Goal: Task Accomplishment & Management: Complete application form

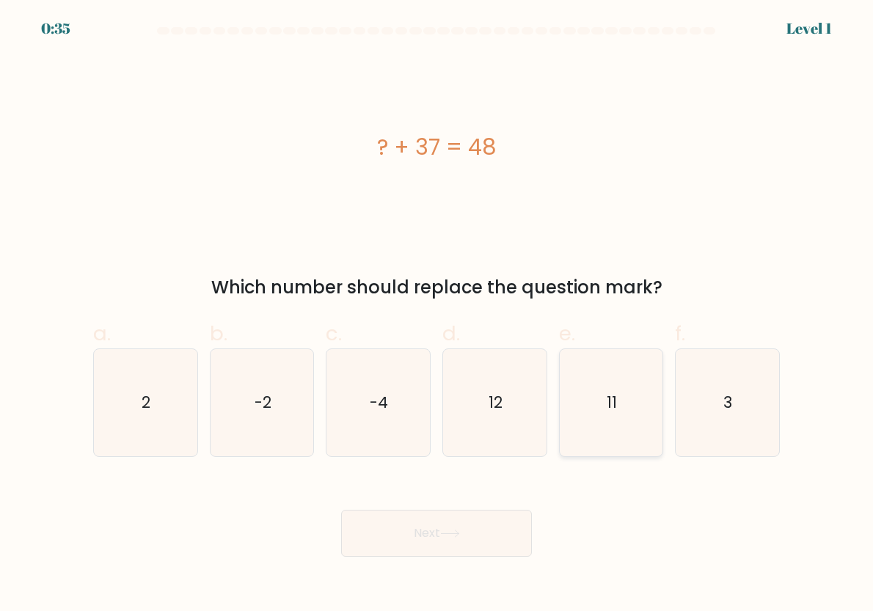
click at [637, 421] on icon "11" at bounding box center [611, 402] width 103 height 103
click at [437, 315] on input "e. 11" at bounding box center [437, 311] width 1 height 10
radio input "true"
click at [418, 524] on button "Next" at bounding box center [436, 533] width 191 height 47
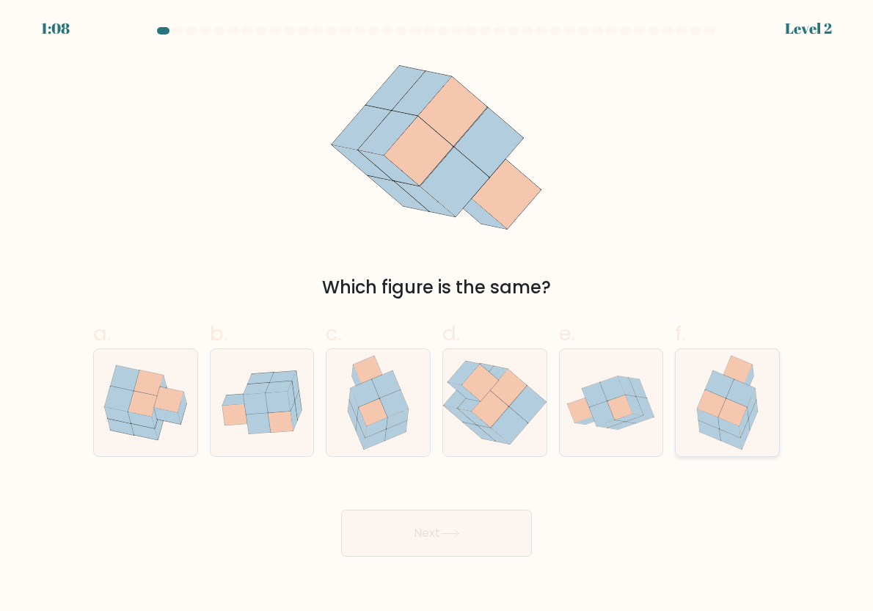
click at [745, 400] on icon at bounding box center [740, 392] width 29 height 27
click at [437, 315] on input "f." at bounding box center [437, 311] width 1 height 10
radio input "true"
click at [503, 511] on button "Next" at bounding box center [436, 533] width 191 height 47
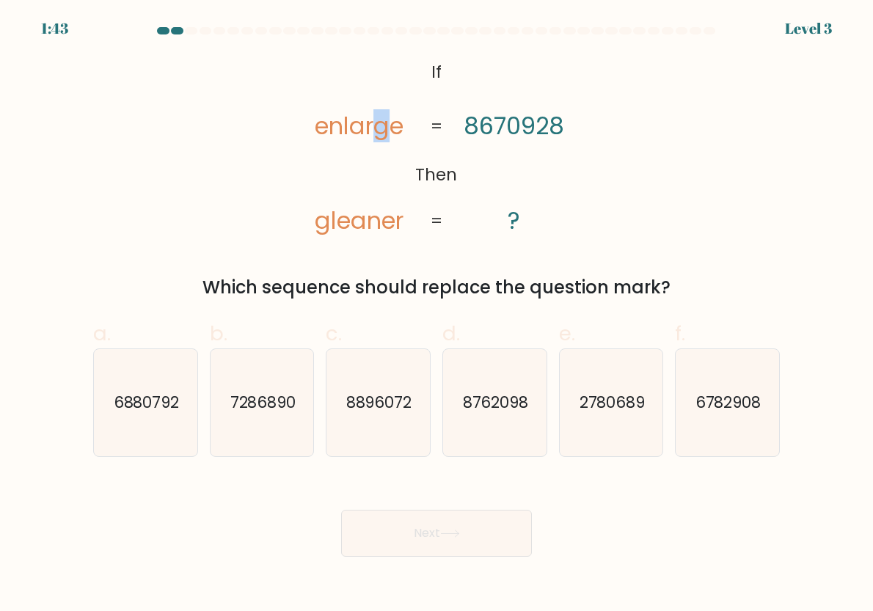
drag, startPoint x: 383, startPoint y: 131, endPoint x: 373, endPoint y: 131, distance: 10.3
click at [373, 131] on tspan "enlarge" at bounding box center [359, 125] width 89 height 33
click at [230, 296] on div "Which sequence should replace the question mark?" at bounding box center [436, 287] width 669 height 26
click at [607, 393] on text "2780689" at bounding box center [612, 402] width 66 height 21
click at [437, 315] on input "e. 2780689" at bounding box center [437, 311] width 1 height 10
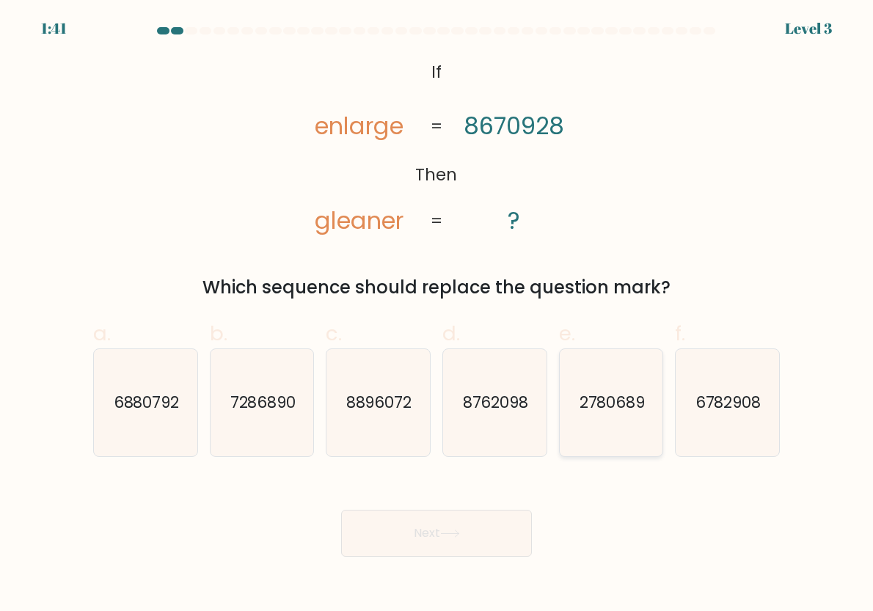
radio input "true"
click at [508, 537] on button "Next" at bounding box center [436, 533] width 191 height 47
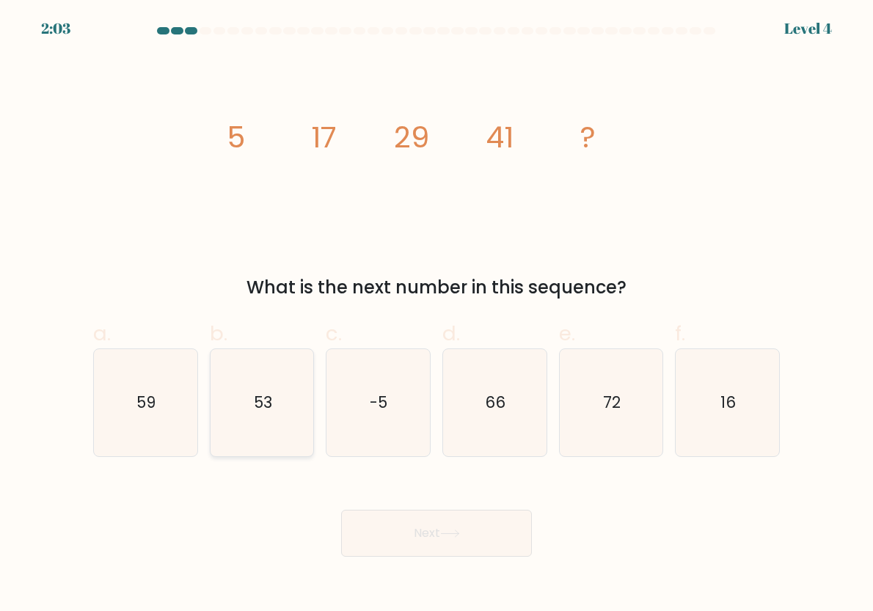
click at [238, 401] on icon "53" at bounding box center [262, 402] width 103 height 103
click at [437, 315] on input "b. 53" at bounding box center [437, 311] width 1 height 10
radio input "true"
click at [439, 536] on button "Next" at bounding box center [436, 533] width 191 height 47
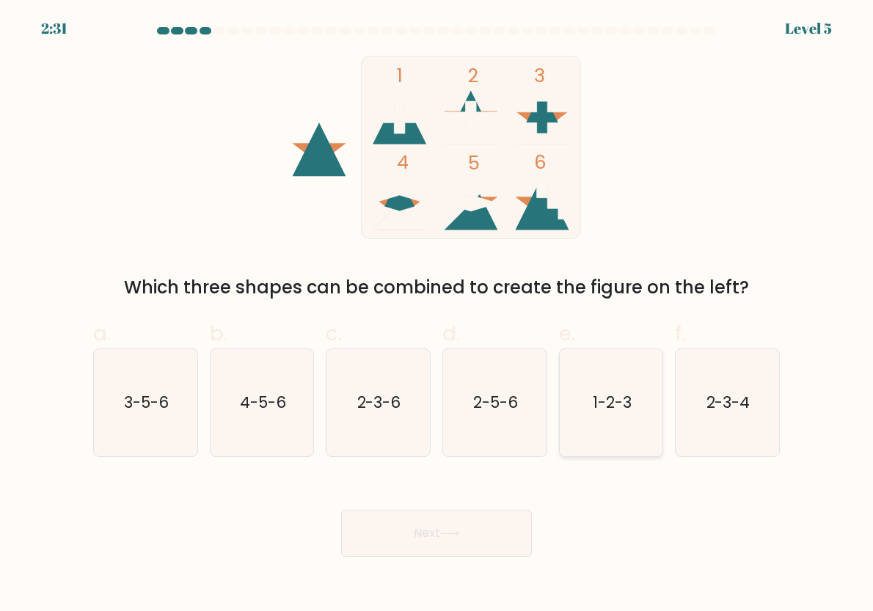
click at [618, 419] on icon "1-2-3" at bounding box center [611, 402] width 103 height 103
click at [437, 315] on input "e. 1-2-3" at bounding box center [437, 311] width 1 height 10
radio input "true"
click at [486, 541] on button "Next" at bounding box center [436, 533] width 191 height 47
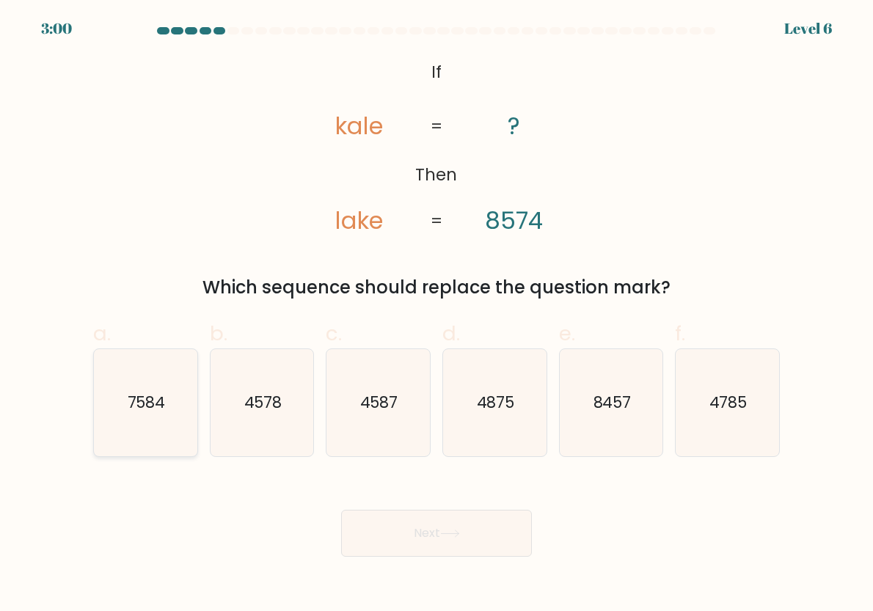
click at [150, 405] on text "7584" at bounding box center [147, 402] width 38 height 21
click at [437, 315] on input "a. 7584" at bounding box center [437, 311] width 1 height 10
radio input "true"
click at [482, 518] on button "Next" at bounding box center [436, 533] width 191 height 47
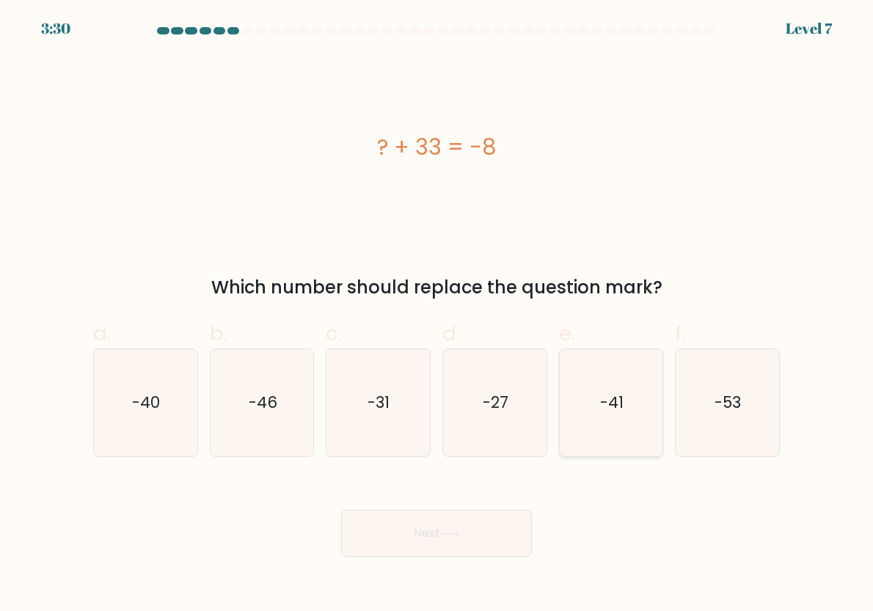
click at [631, 368] on icon "-41" at bounding box center [611, 402] width 103 height 103
click at [437, 315] on input "e. -41" at bounding box center [437, 311] width 1 height 10
radio input "true"
click at [483, 555] on button "Next" at bounding box center [436, 533] width 191 height 47
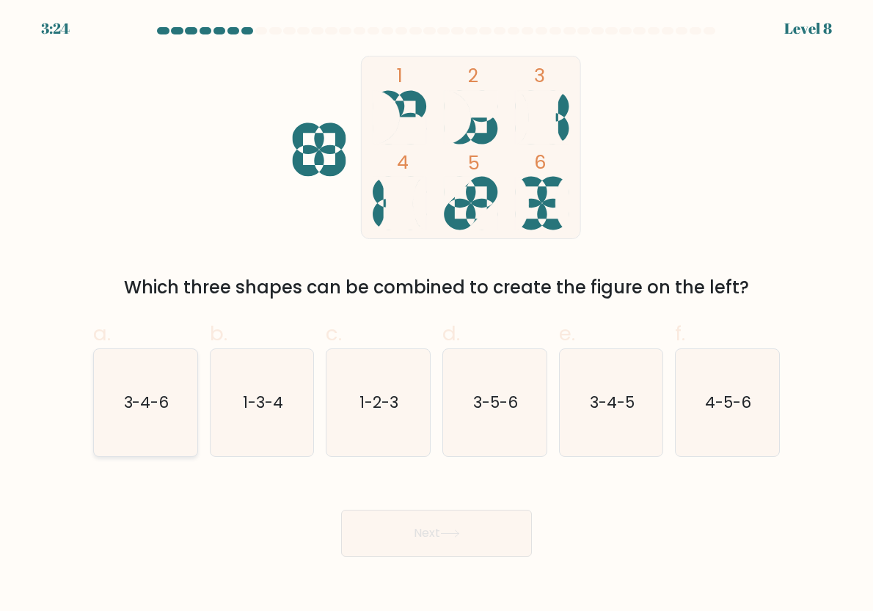
click at [158, 401] on text "3-4-6" at bounding box center [146, 402] width 45 height 21
click at [437, 315] on input "a. 3-4-6" at bounding box center [437, 311] width 1 height 10
radio input "true"
click at [443, 562] on body "3:23 Level 8" at bounding box center [436, 305] width 873 height 611
click at [447, 543] on button "Next" at bounding box center [436, 533] width 191 height 47
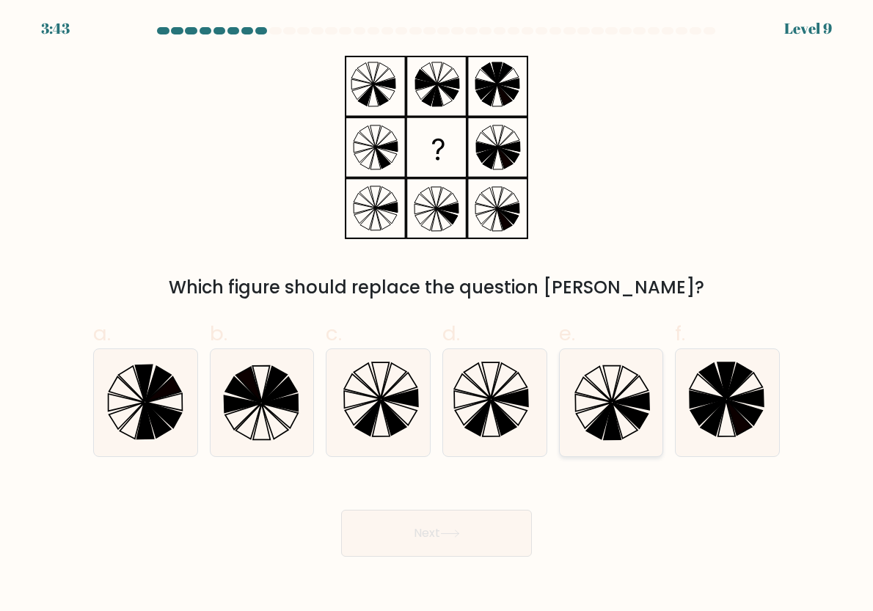
click at [632, 412] on icon at bounding box center [631, 416] width 36 height 26
click at [437, 315] on input "e." at bounding box center [437, 311] width 1 height 10
radio input "true"
click at [459, 542] on button "Next" at bounding box center [436, 533] width 191 height 47
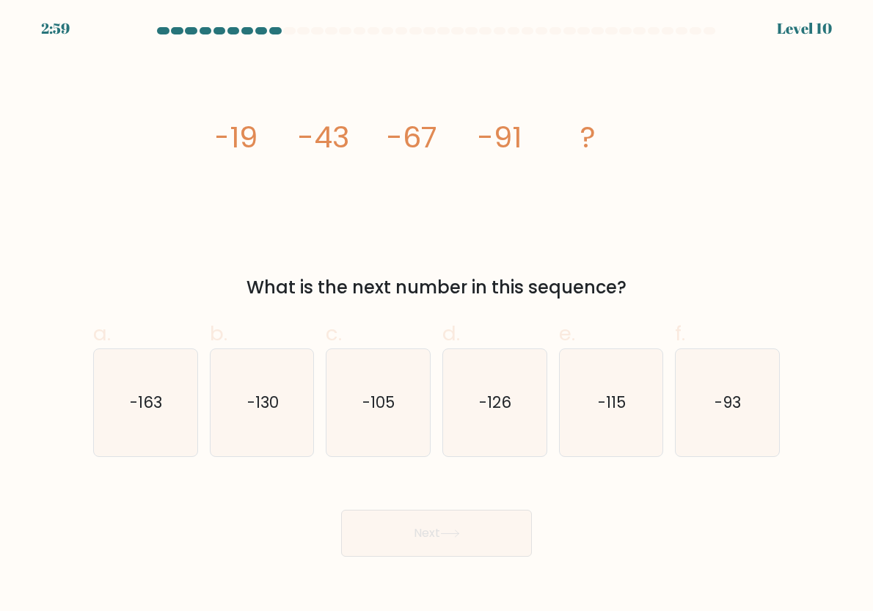
click at [663, 75] on div "image/svg+xml -19 -43 -67 -91 ? What is the next number in this sequence?" at bounding box center [436, 178] width 704 height 245
click at [608, 398] on text "-115" at bounding box center [612, 402] width 28 height 21
click at [437, 315] on input "e. -115" at bounding box center [437, 311] width 1 height 10
radio input "true"
click at [380, 519] on button "Next" at bounding box center [436, 533] width 191 height 47
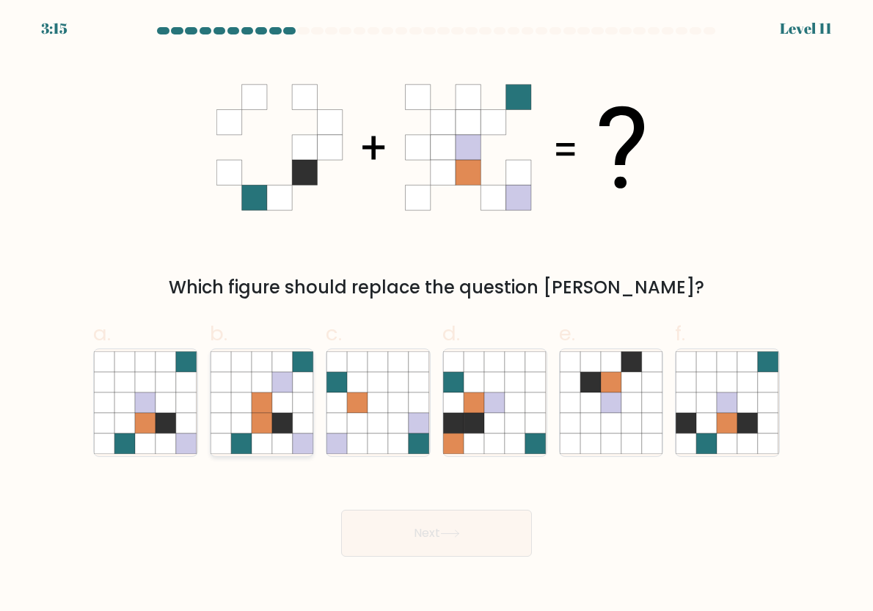
click at [306, 383] on icon at bounding box center [303, 382] width 21 height 21
click at [437, 315] on input "b." at bounding box center [437, 311] width 1 height 10
radio input "true"
click at [127, 403] on icon at bounding box center [124, 403] width 21 height 21
click at [437, 315] on input "a." at bounding box center [437, 311] width 1 height 10
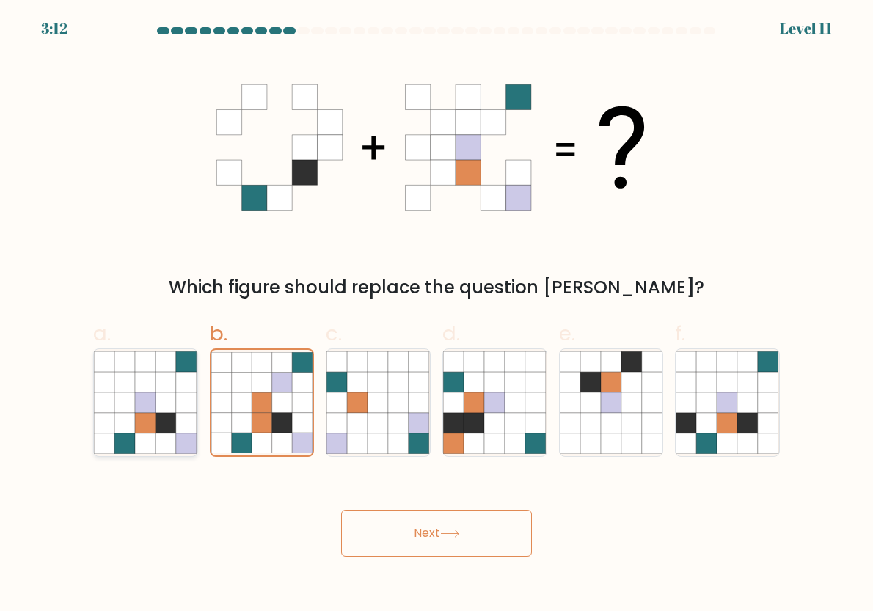
radio input "true"
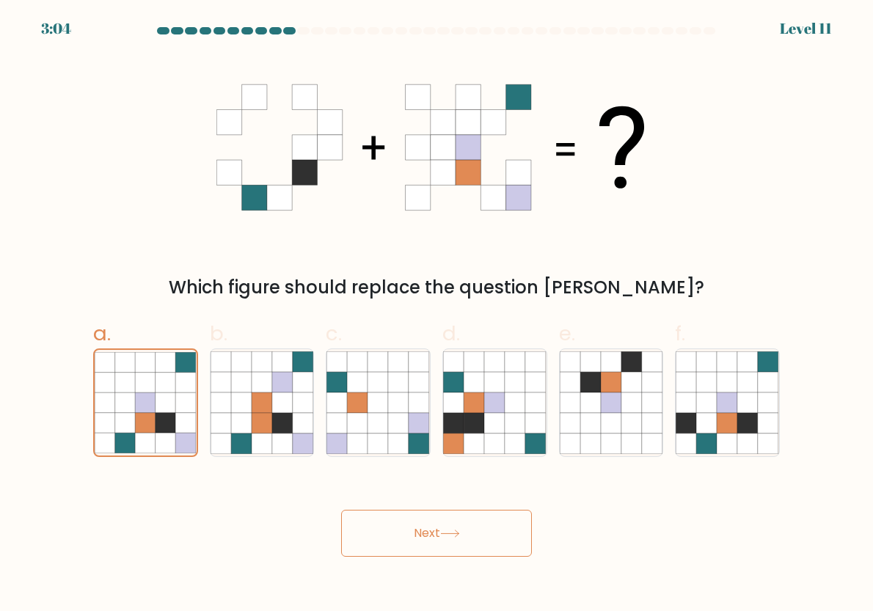
click at [475, 528] on button "Next" at bounding box center [436, 533] width 191 height 47
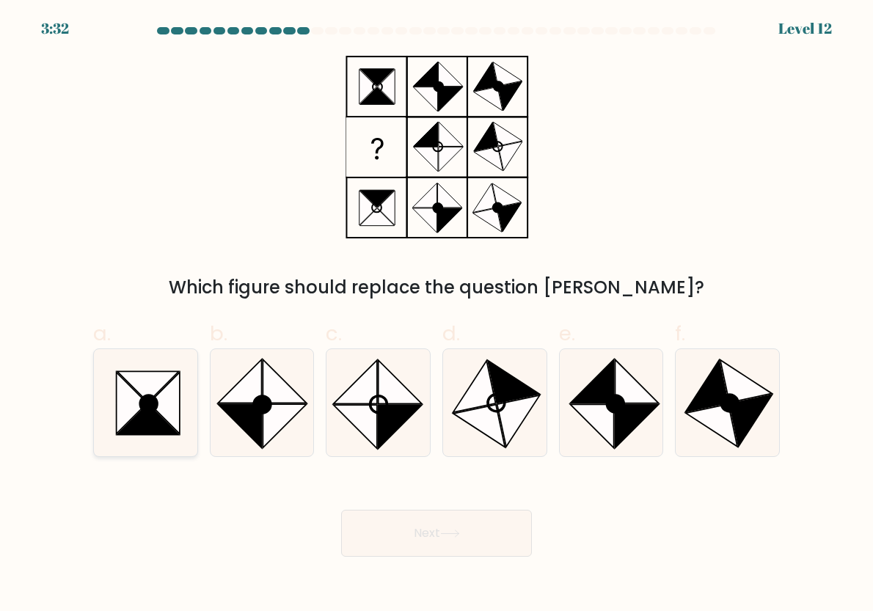
click at [151, 398] on icon at bounding box center [148, 403] width 17 height 17
click at [437, 315] on input "a." at bounding box center [437, 311] width 1 height 10
radio input "true"
click at [459, 533] on icon at bounding box center [450, 533] width 18 height 7
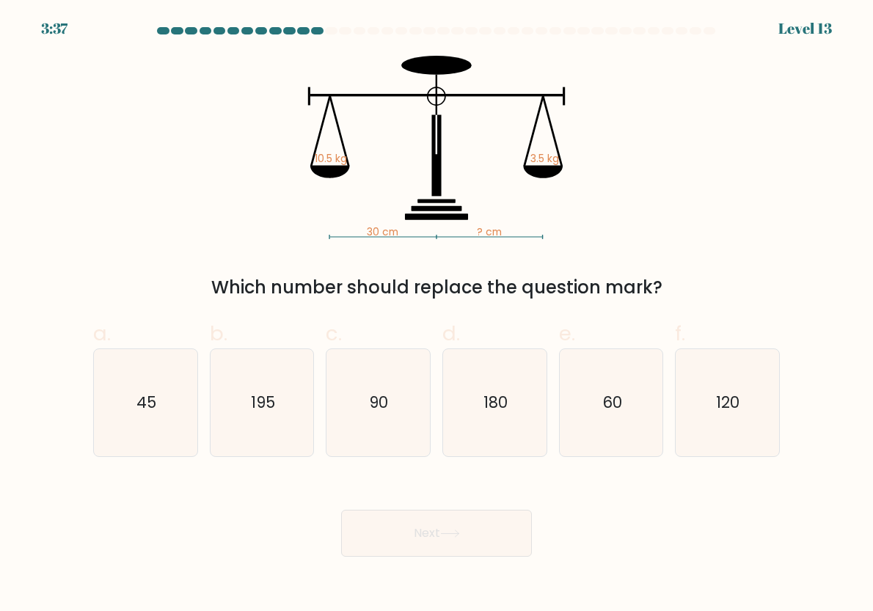
drag, startPoint x: 376, startPoint y: 413, endPoint x: 413, endPoint y: 490, distance: 85.6
click at [376, 412] on text "90" at bounding box center [379, 402] width 19 height 21
click at [437, 315] on input "c. 90" at bounding box center [437, 311] width 1 height 10
radio input "true"
click at [431, 548] on button "Next" at bounding box center [436, 533] width 191 height 47
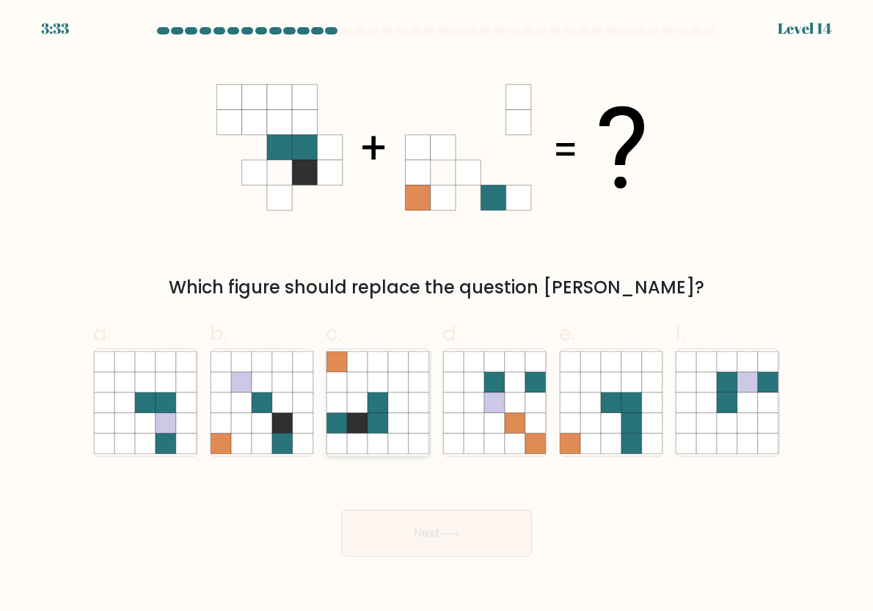
click at [399, 403] on icon at bounding box center [399, 403] width 21 height 21
click at [437, 315] on input "c." at bounding box center [437, 311] width 1 height 10
radio input "true"
click at [412, 522] on button "Next" at bounding box center [436, 533] width 191 height 47
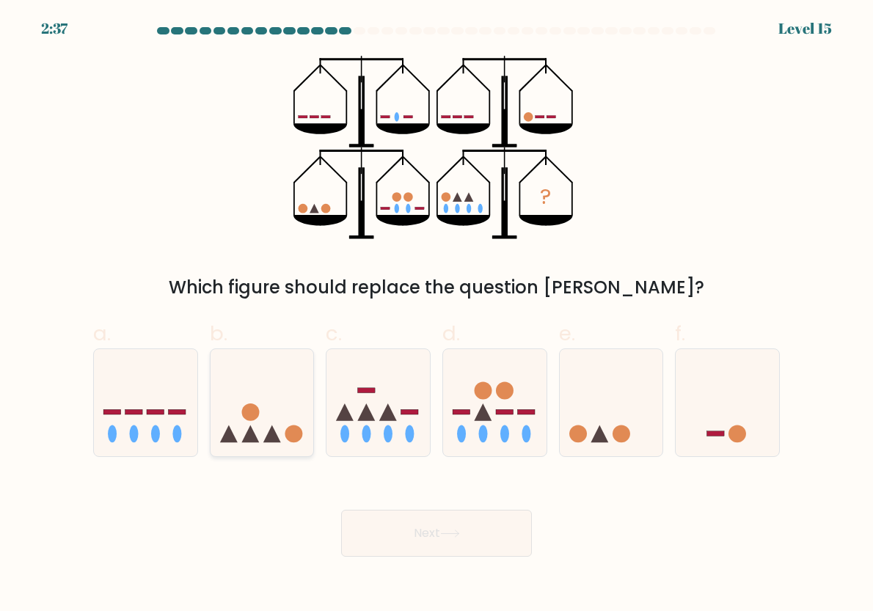
click at [231, 401] on icon at bounding box center [262, 403] width 103 height 86
click at [437, 315] on input "b." at bounding box center [437, 311] width 1 height 10
radio input "true"
click at [382, 535] on button "Next" at bounding box center [436, 533] width 191 height 47
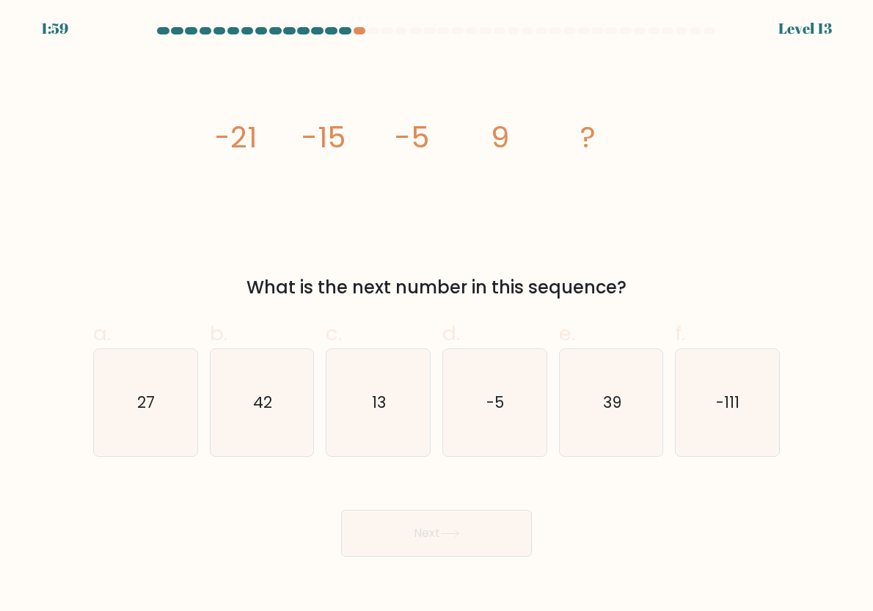
drag, startPoint x: 147, startPoint y: 244, endPoint x: 139, endPoint y: 333, distance: 89.1
click at [147, 244] on div "image/svg+xml -21 -15 -5 9 ? What is the next number in this sequence?" at bounding box center [436, 178] width 704 height 245
click at [145, 362] on icon "27" at bounding box center [145, 402] width 103 height 103
click at [437, 315] on input "a. 27" at bounding box center [437, 311] width 1 height 10
radio input "true"
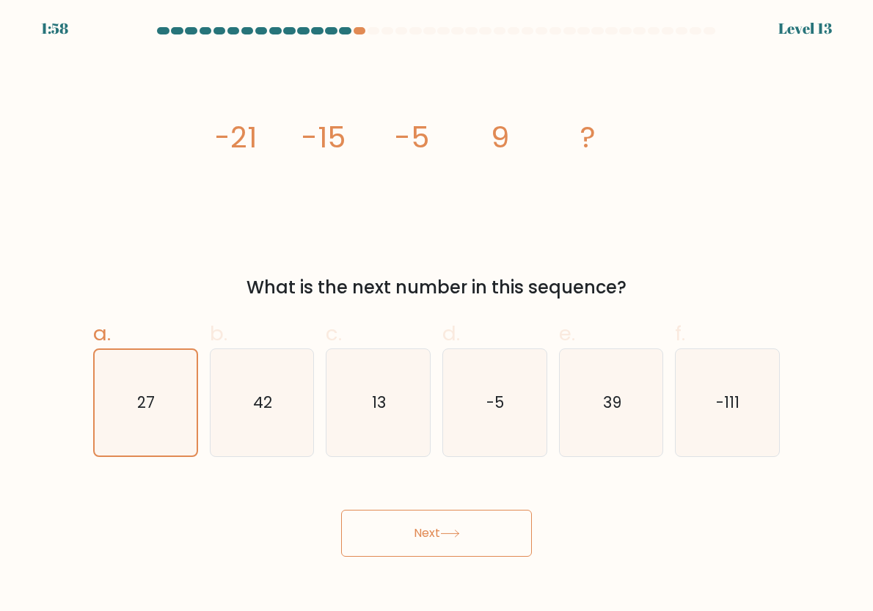
click at [450, 521] on button "Next" at bounding box center [436, 533] width 191 height 47
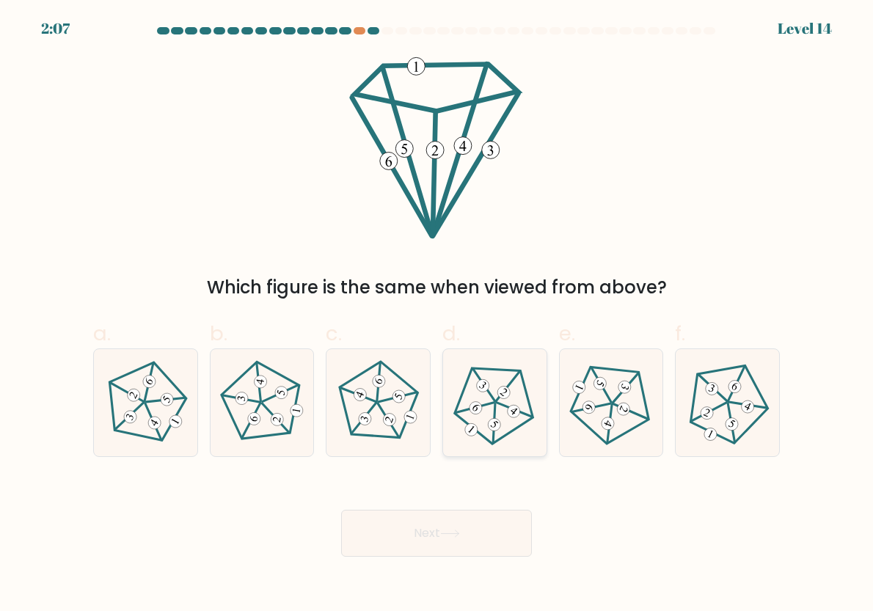
click at [524, 379] on 187 at bounding box center [497, 400] width 108 height 108
click at [437, 315] on input "d." at bounding box center [437, 311] width 1 height 10
radio input "true"
click at [646, 395] on icon at bounding box center [611, 402] width 85 height 85
click at [437, 315] on input "e." at bounding box center [437, 311] width 1 height 10
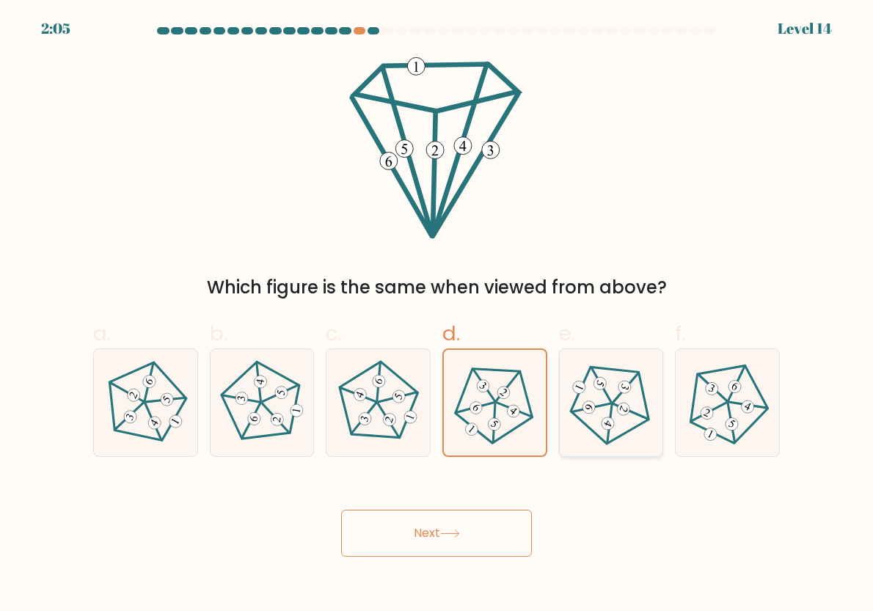
radio input "true"
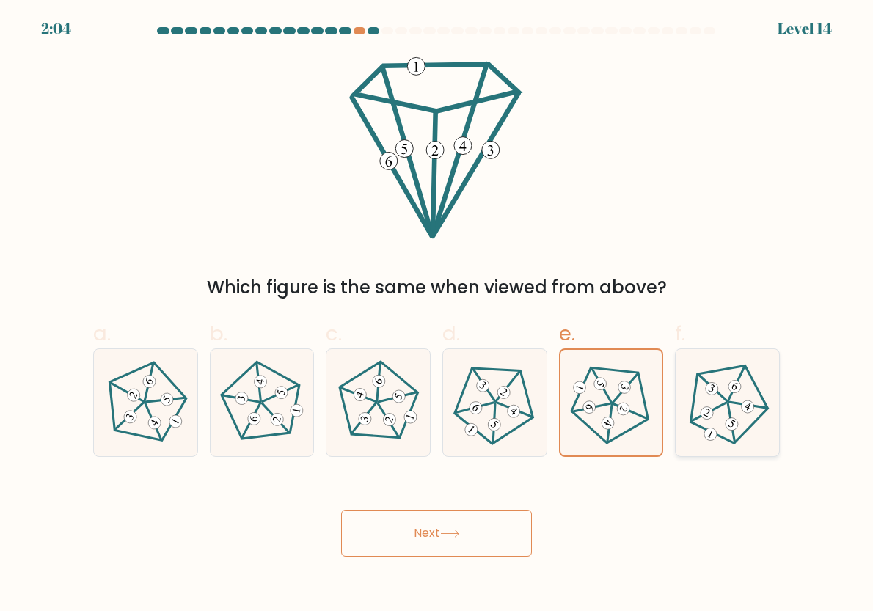
click at [749, 374] on 167 at bounding box center [729, 398] width 103 height 101
click at [437, 315] on input "f." at bounding box center [437, 311] width 1 height 10
radio input "true"
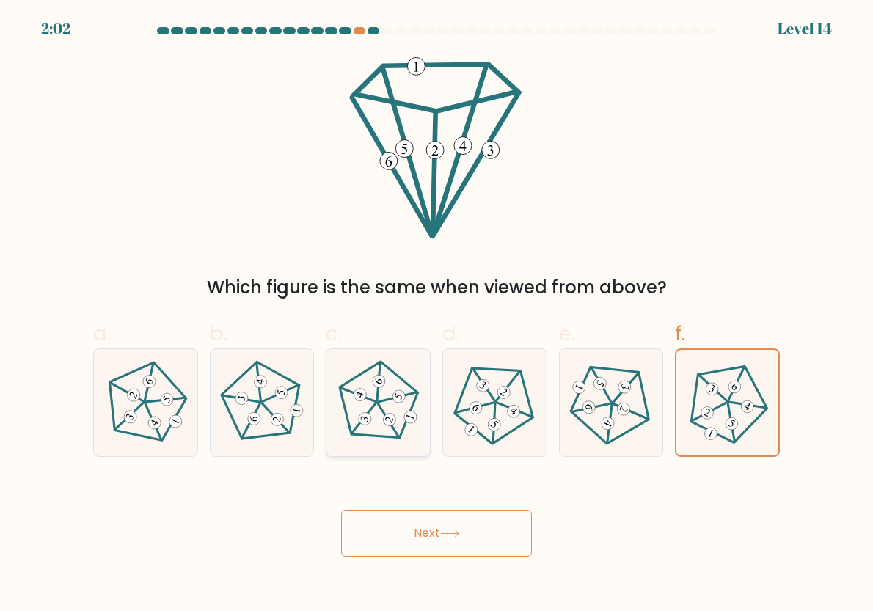
click at [413, 393] on 24 at bounding box center [398, 397] width 38 height 34
click at [437, 315] on input "c." at bounding box center [437, 311] width 1 height 10
radio input "true"
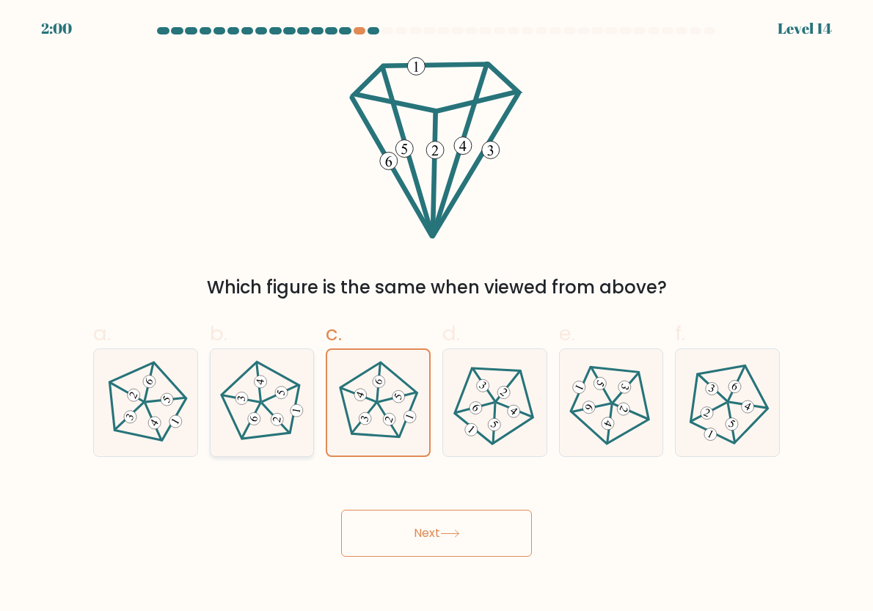
click at [277, 383] on icon at bounding box center [261, 402] width 85 height 85
click at [437, 315] on input "b." at bounding box center [437, 311] width 1 height 10
radio input "true"
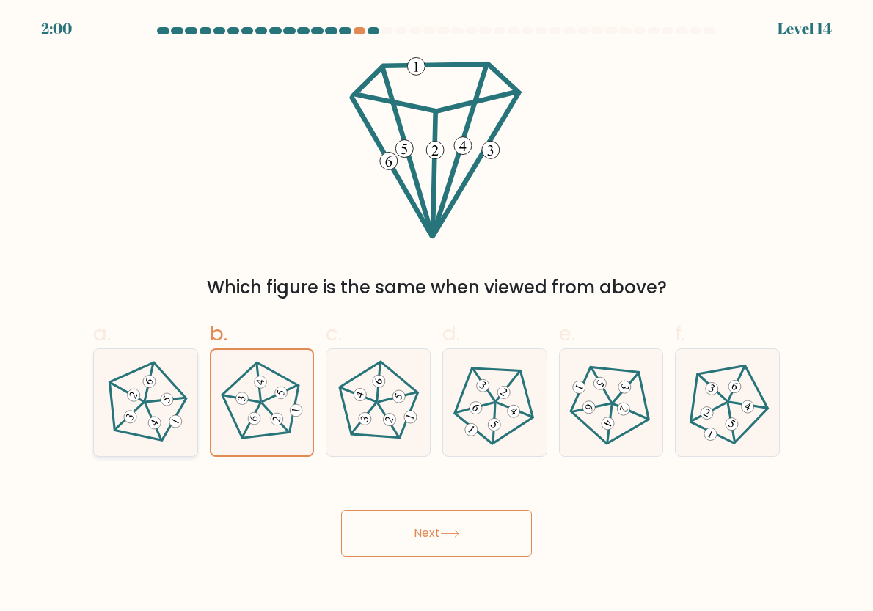
click at [148, 407] on 548 at bounding box center [154, 422] width 40 height 37
click at [437, 315] on input "a." at bounding box center [437, 311] width 1 height 10
radio input "true"
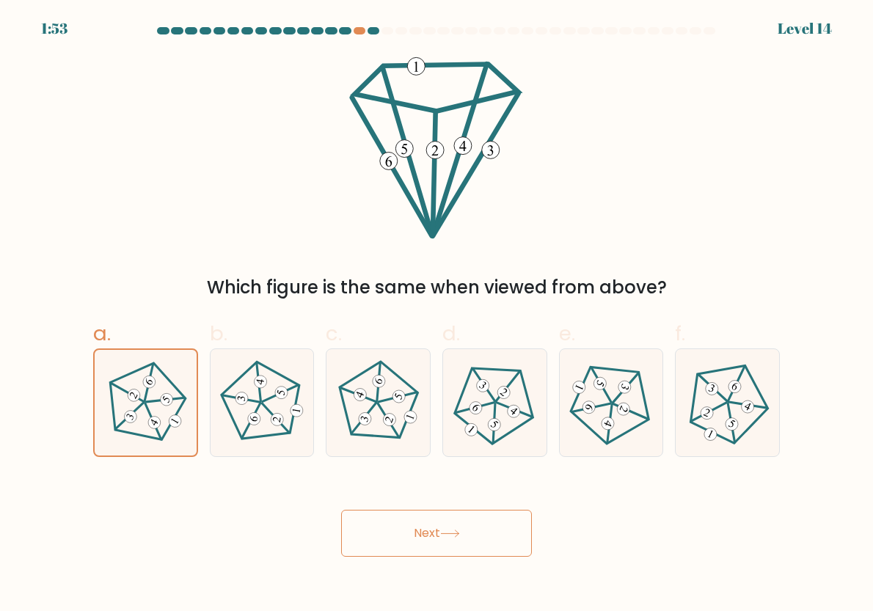
click at [488, 527] on button "Next" at bounding box center [436, 533] width 191 height 47
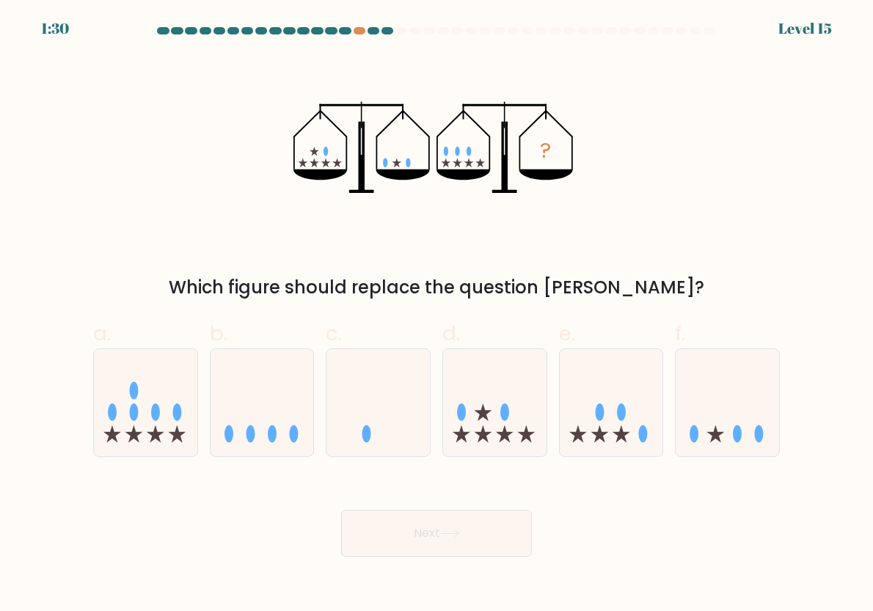
click at [642, 98] on div "? Which figure should replace the question mark?" at bounding box center [436, 178] width 704 height 245
click at [631, 374] on icon at bounding box center [611, 403] width 103 height 86
click at [437, 315] on input "e." at bounding box center [437, 311] width 1 height 10
radio input "true"
click at [230, 439] on ellipse at bounding box center [229, 435] width 9 height 18
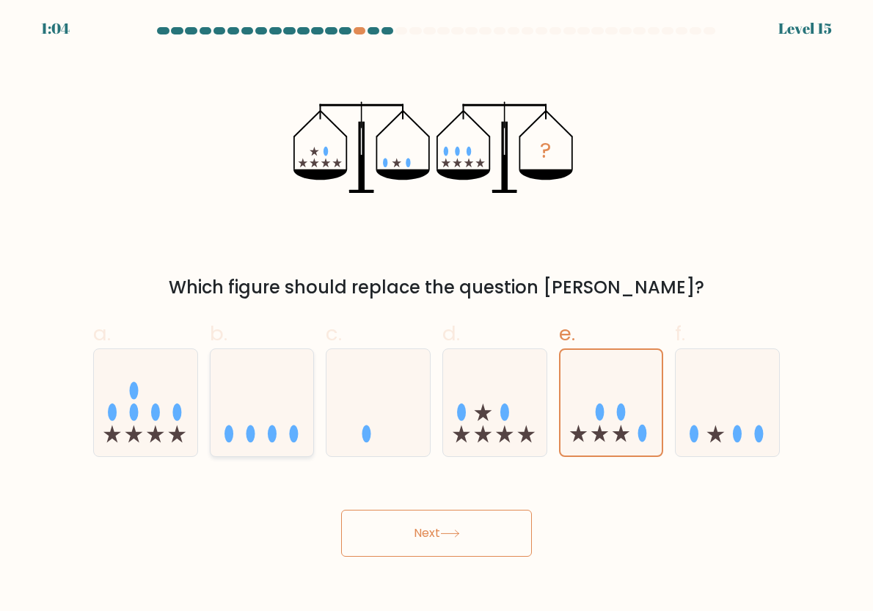
click at [437, 315] on input "b." at bounding box center [437, 311] width 1 height 10
radio input "true"
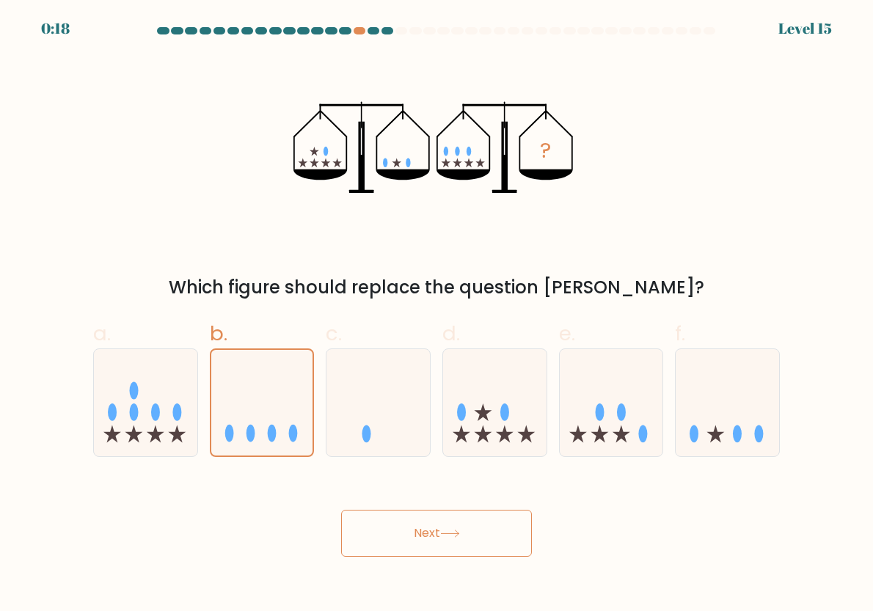
click at [464, 524] on button "Next" at bounding box center [436, 533] width 191 height 47
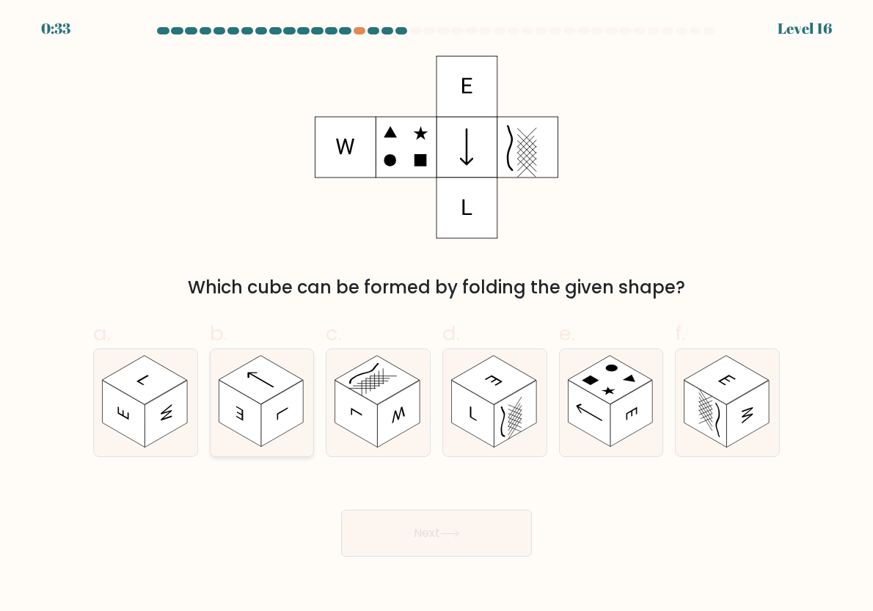
click at [288, 389] on rect at bounding box center [261, 380] width 84 height 48
click at [437, 315] on input "b." at bounding box center [437, 311] width 1 height 10
radio input "true"
click at [400, 386] on rect at bounding box center [377, 380] width 84 height 48
click at [437, 315] on input "c." at bounding box center [437, 311] width 1 height 10
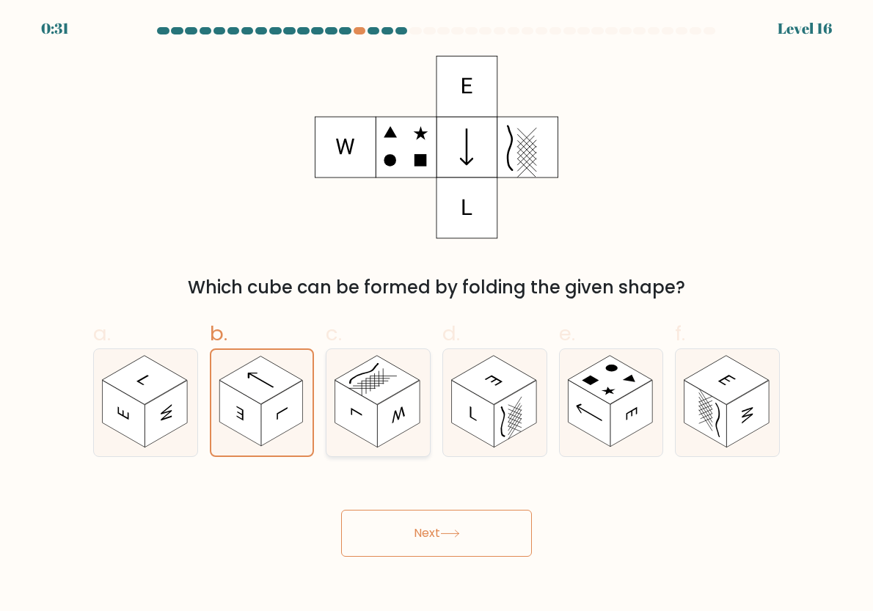
radio input "true"
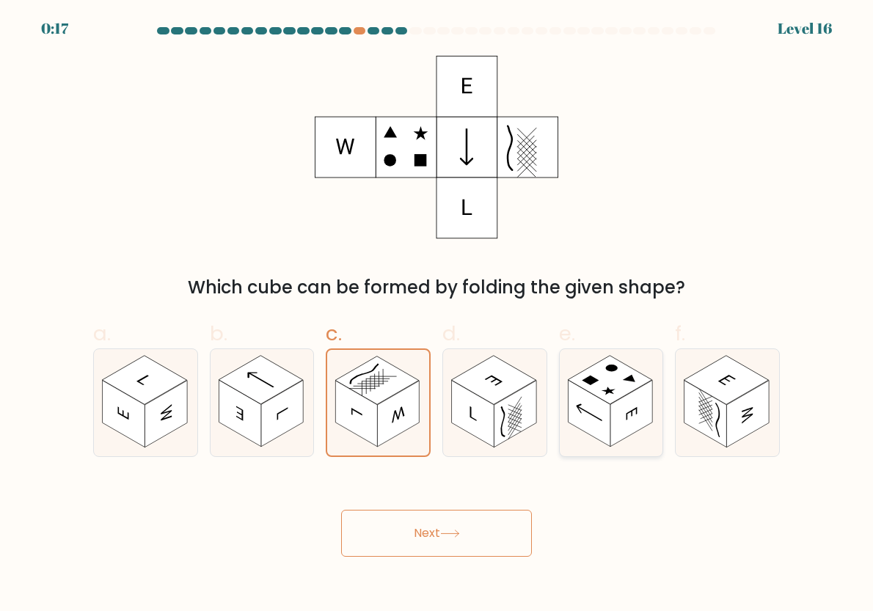
click at [615, 436] on rect at bounding box center [631, 414] width 43 height 67
click at [437, 315] on input "e." at bounding box center [437, 311] width 1 height 10
radio input "true"
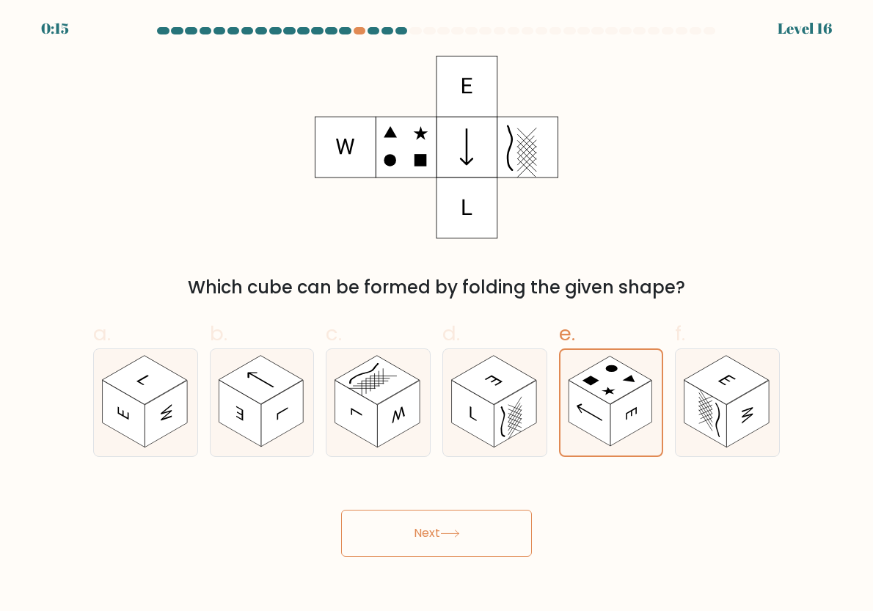
click at [502, 533] on button "Next" at bounding box center [436, 533] width 191 height 47
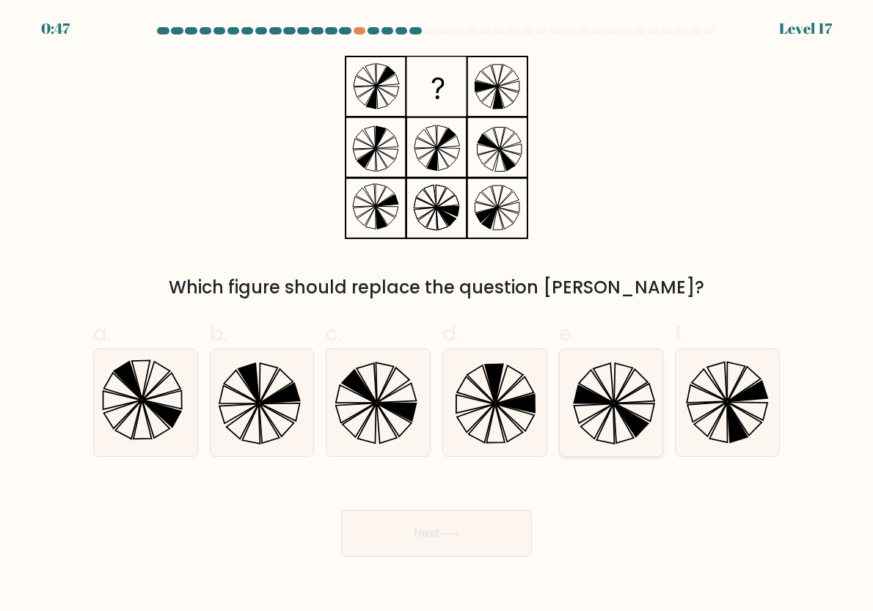
click at [632, 406] on icon at bounding box center [611, 402] width 103 height 103
click at [437, 315] on input "e." at bounding box center [437, 311] width 1 height 10
radio input "true"
click at [710, 408] on icon at bounding box center [727, 402] width 103 height 103
click at [437, 315] on input "f." at bounding box center [437, 311] width 1 height 10
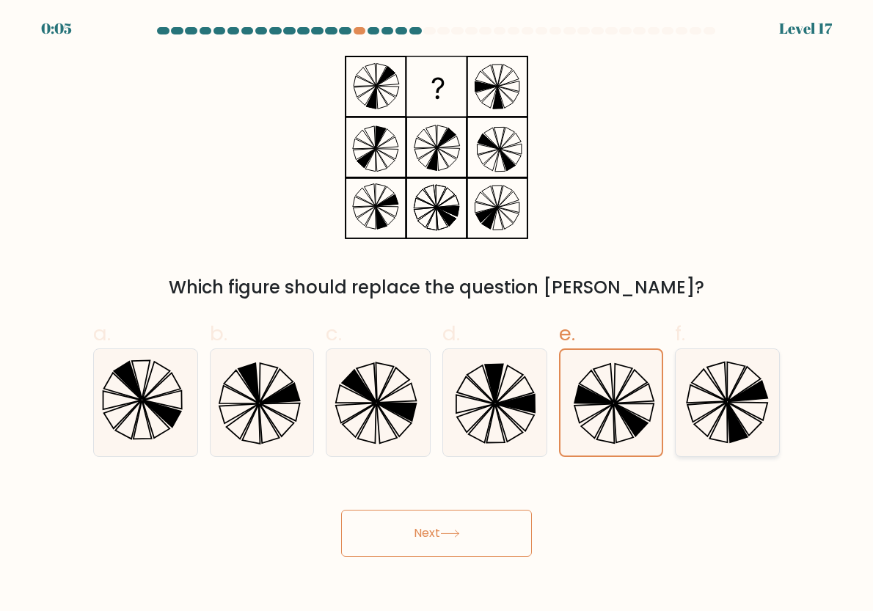
radio input "true"
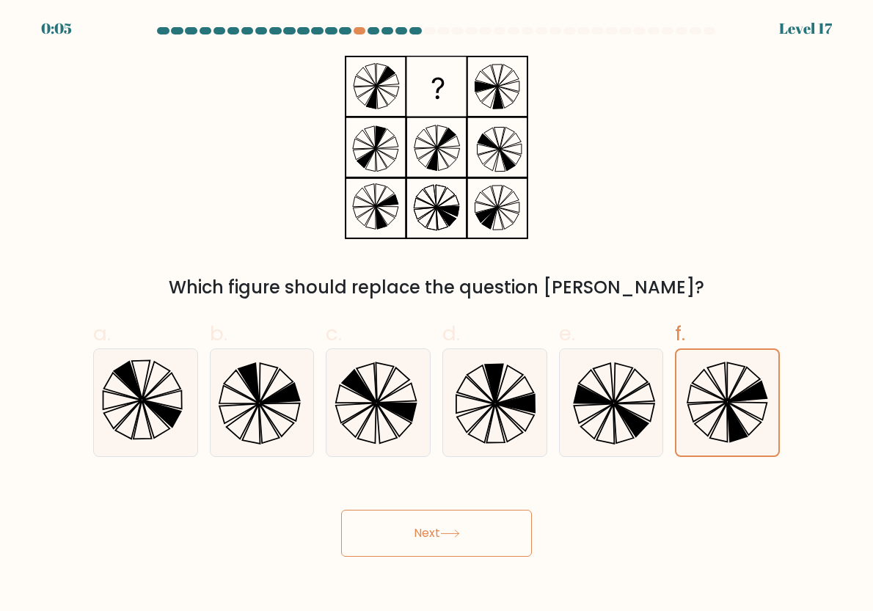
click at [481, 536] on button "Next" at bounding box center [436, 533] width 191 height 47
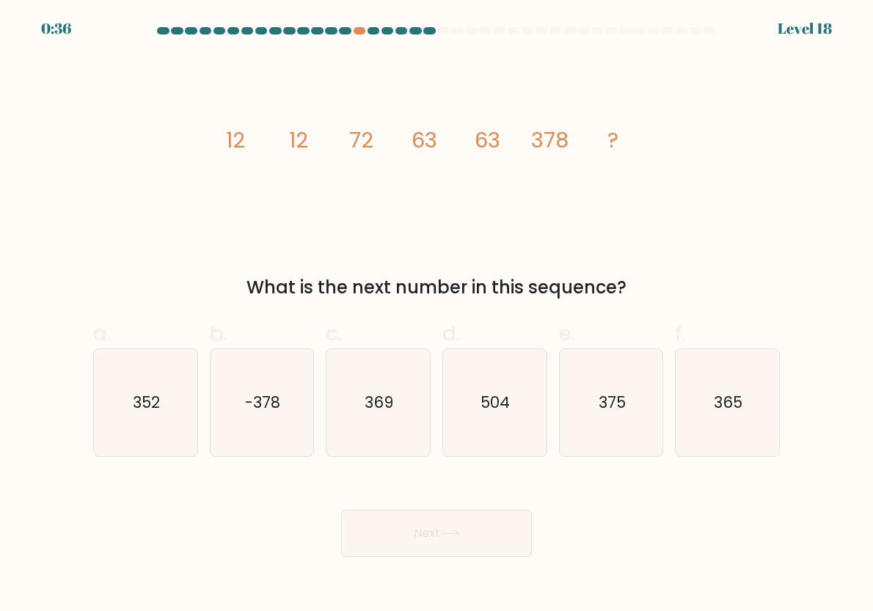
click at [331, 142] on icon "image/svg+xml 12 12 72 63 63 378 ?" at bounding box center [436, 147] width 440 height 183
click at [360, 406] on icon "369" at bounding box center [377, 402] width 103 height 103
click at [437, 315] on input "c. 369" at bounding box center [437, 311] width 1 height 10
radio input "true"
click at [428, 538] on button "Next" at bounding box center [436, 533] width 191 height 47
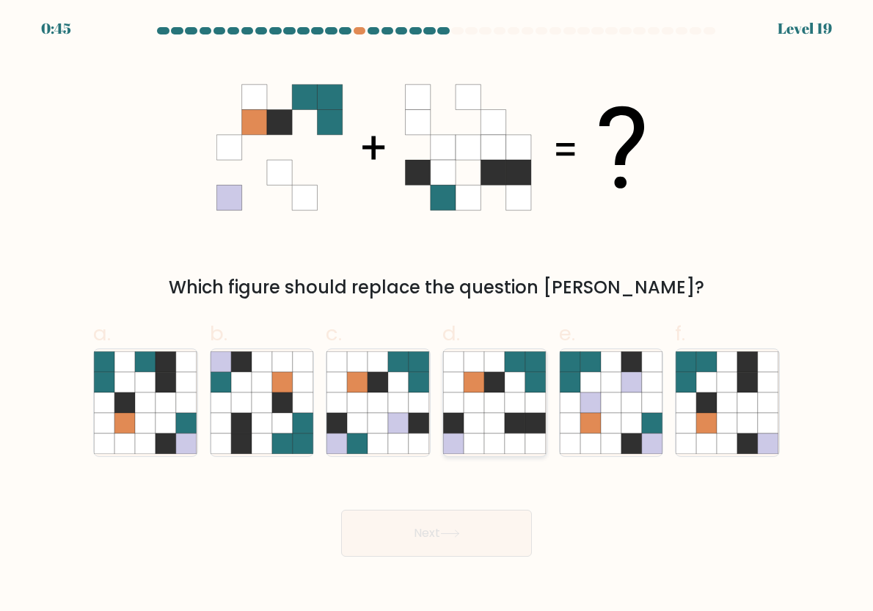
click at [503, 402] on icon at bounding box center [494, 403] width 21 height 21
click at [437, 315] on input "d." at bounding box center [437, 311] width 1 height 10
radio input "true"
click at [245, 407] on icon at bounding box center [241, 403] width 21 height 21
click at [437, 315] on input "b." at bounding box center [437, 311] width 1 height 10
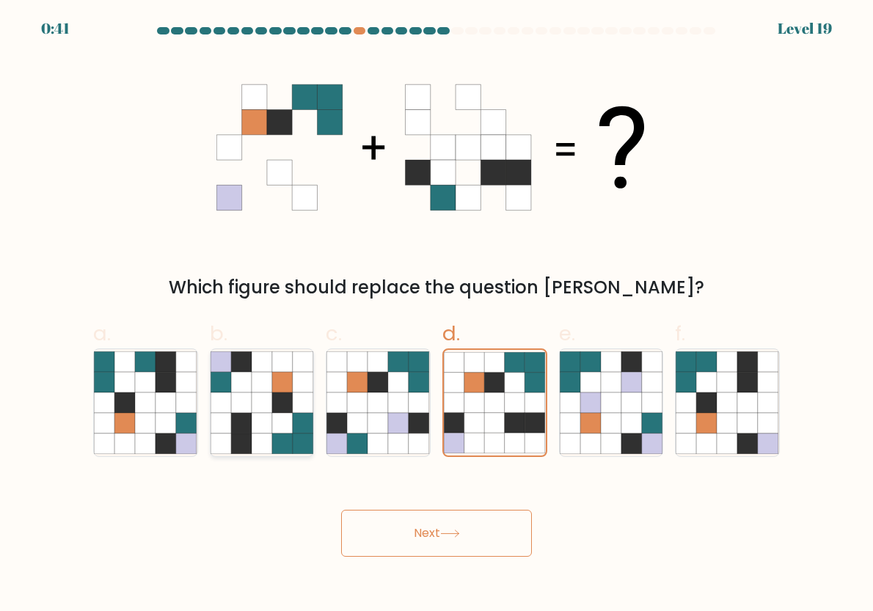
radio input "true"
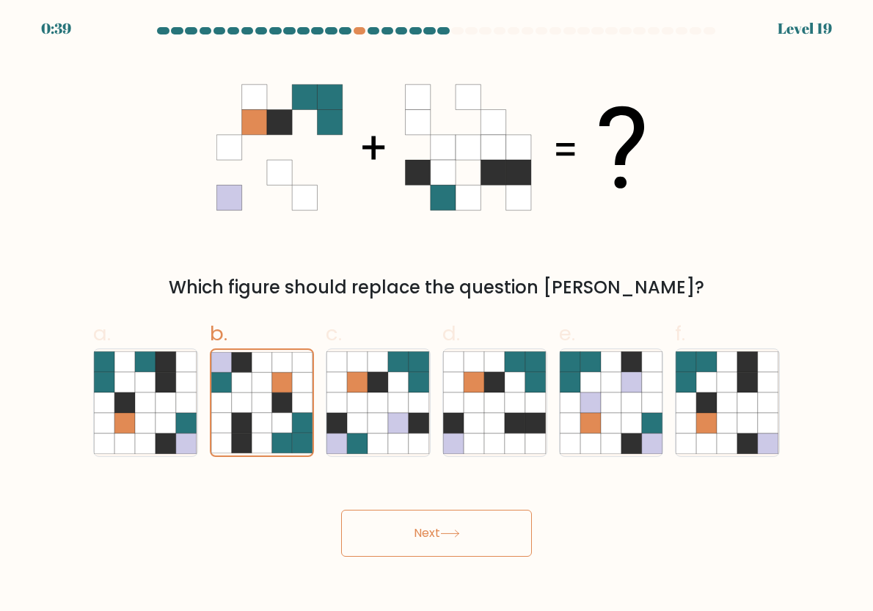
click at [396, 512] on button "Next" at bounding box center [436, 533] width 191 height 47
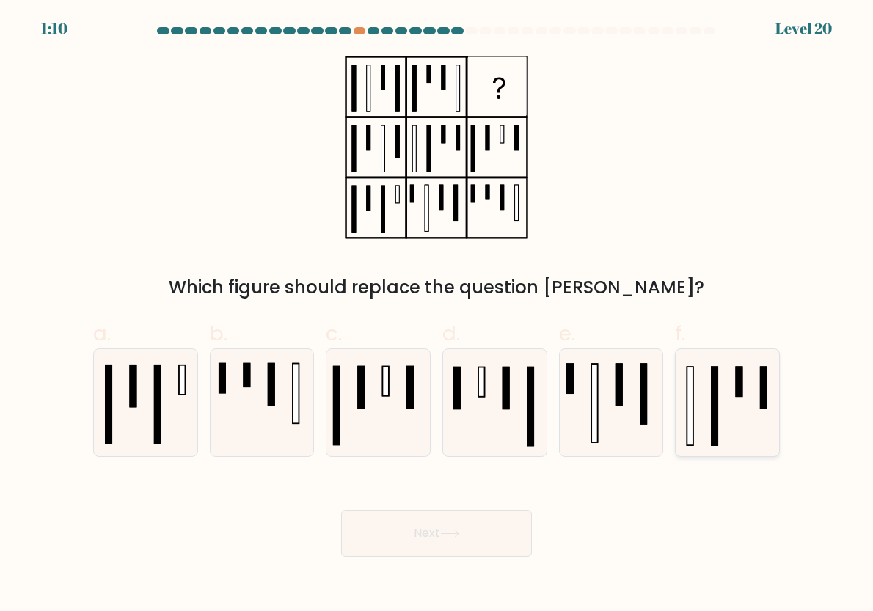
click at [715, 405] on rect at bounding box center [715, 406] width 6 height 79
click at [437, 315] on input "f." at bounding box center [437, 311] width 1 height 10
radio input "true"
click at [517, 531] on button "Next" at bounding box center [436, 533] width 191 height 47
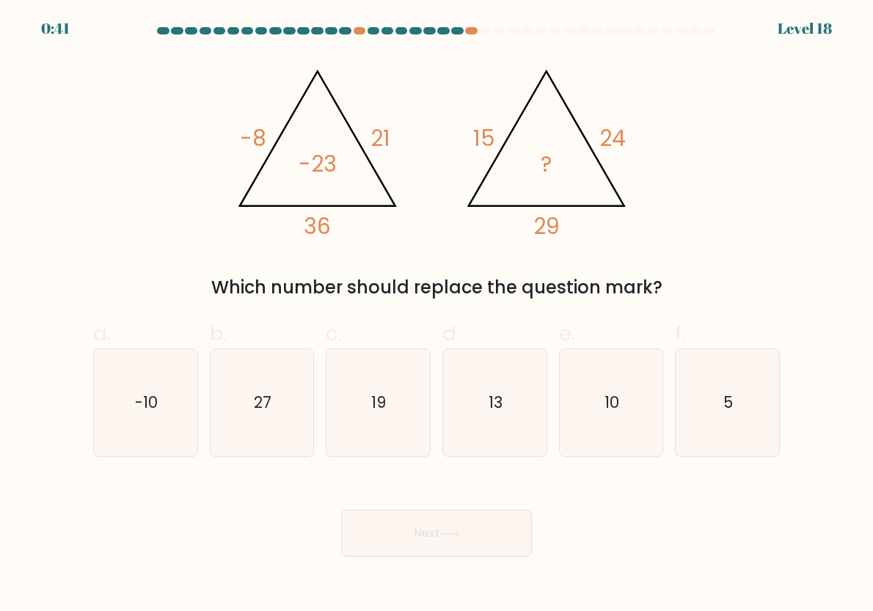
click at [685, 248] on div "@import url('https://fonts.googleapis.com/css?family=Abril+Fatface:400,100,100i…" at bounding box center [436, 178] width 704 height 245
click at [731, 419] on icon "5" at bounding box center [727, 402] width 103 height 103
click at [437, 315] on input "f. 5" at bounding box center [437, 311] width 1 height 10
radio input "true"
click at [376, 524] on button "Next" at bounding box center [436, 533] width 191 height 47
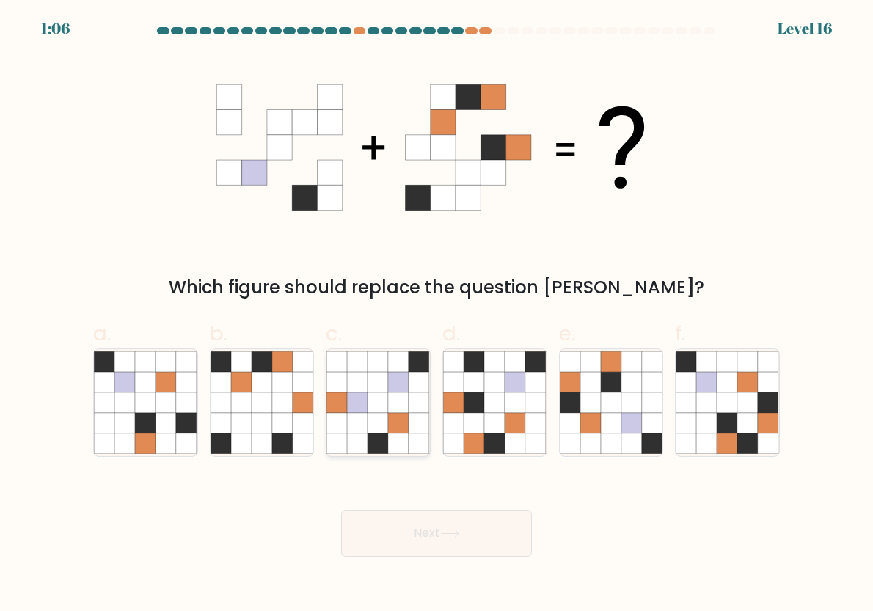
click at [381, 408] on icon at bounding box center [378, 403] width 21 height 21
click at [437, 315] on input "c." at bounding box center [437, 311] width 1 height 10
radio input "true"
click at [720, 437] on icon at bounding box center [728, 444] width 21 height 21
click at [437, 315] on input "f." at bounding box center [437, 311] width 1 height 10
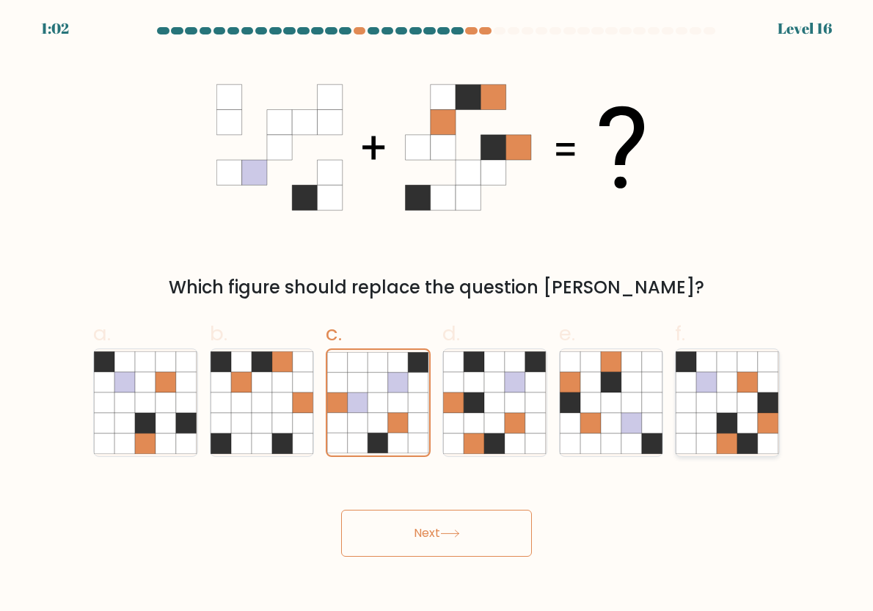
radio input "true"
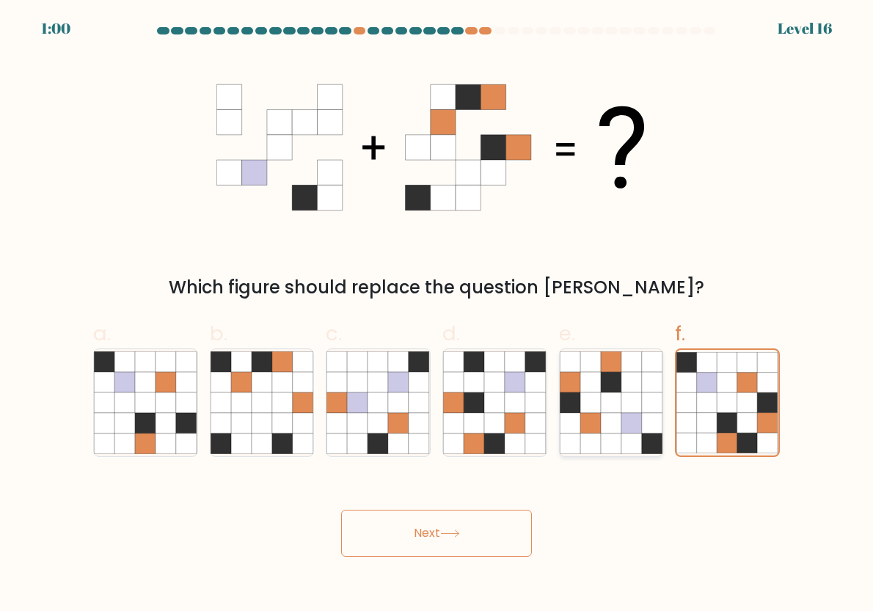
click at [650, 420] on icon at bounding box center [652, 423] width 21 height 21
click at [437, 315] on input "e." at bounding box center [437, 311] width 1 height 10
radio input "true"
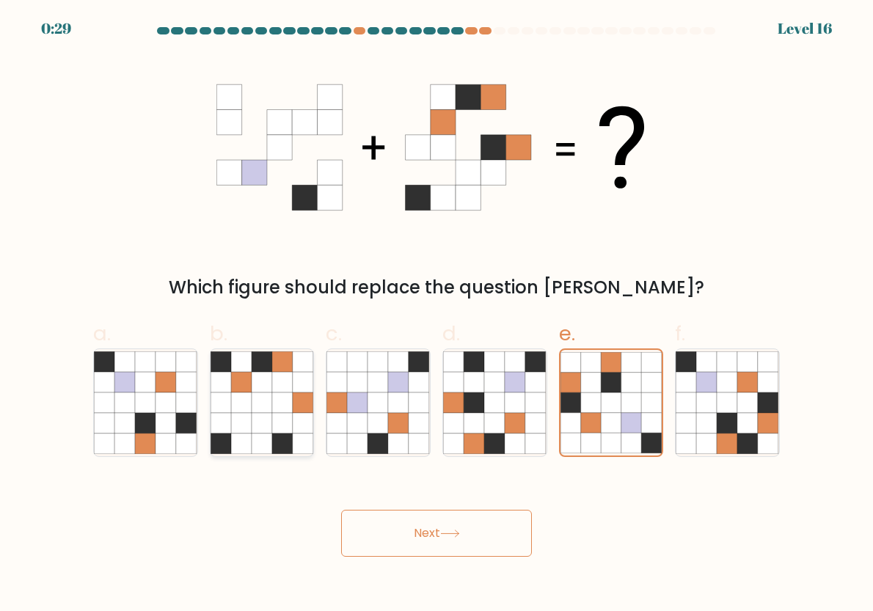
click at [247, 410] on icon at bounding box center [241, 403] width 21 height 21
click at [437, 315] on input "b." at bounding box center [437, 311] width 1 height 10
radio input "true"
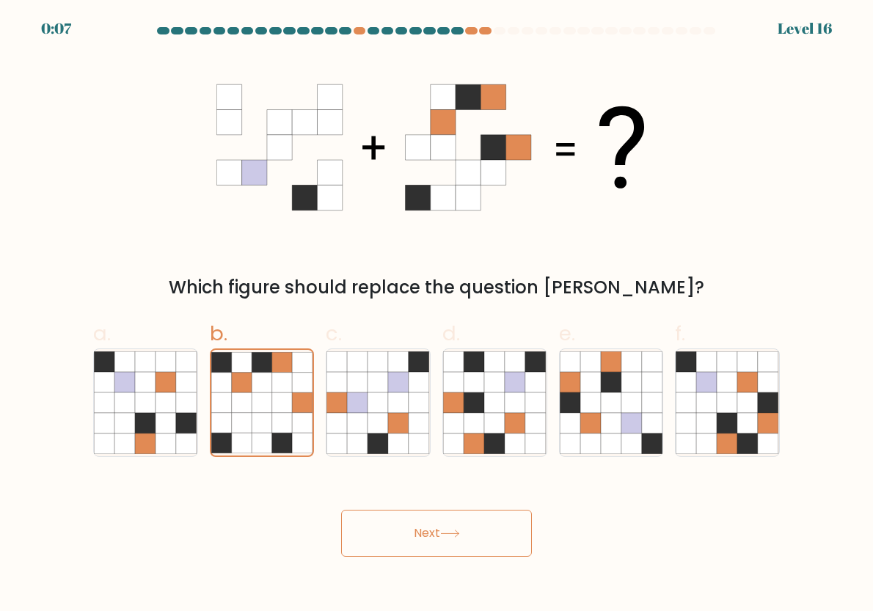
click at [481, 531] on button "Next" at bounding box center [436, 533] width 191 height 47
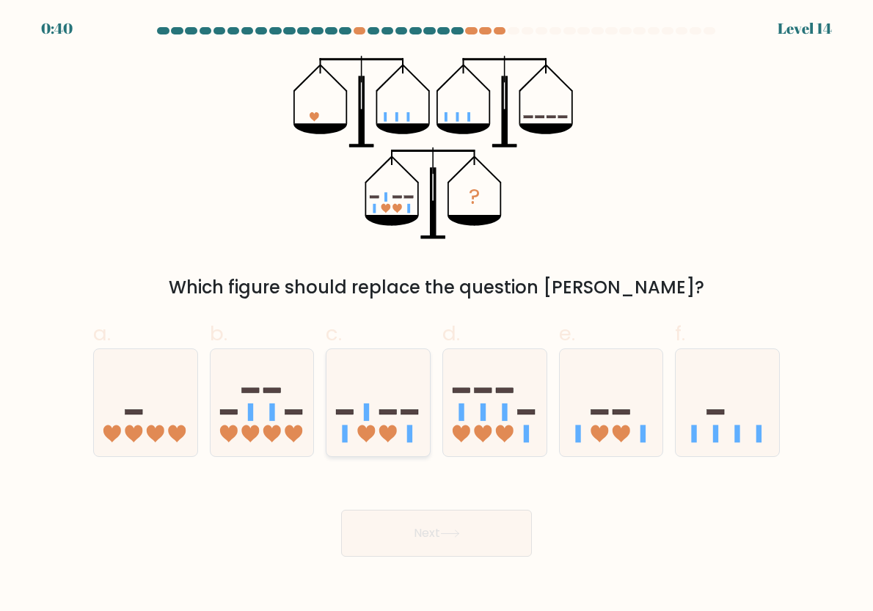
drag, startPoint x: 386, startPoint y: 423, endPoint x: 428, endPoint y: 522, distance: 107.1
click at [387, 425] on icon at bounding box center [377, 403] width 103 height 86
click at [437, 315] on input "c." at bounding box center [437, 311] width 1 height 10
radio input "true"
click at [431, 530] on button "Next" at bounding box center [436, 533] width 191 height 47
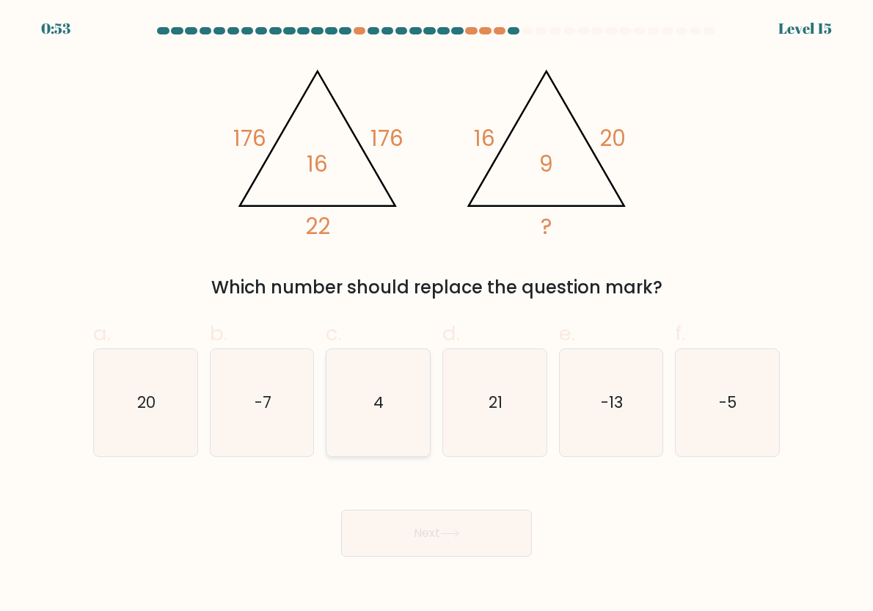
click at [337, 397] on icon "4" at bounding box center [377, 402] width 103 height 103
click at [437, 315] on input "c. 4" at bounding box center [437, 311] width 1 height 10
radio input "true"
click at [457, 528] on button "Next" at bounding box center [436, 533] width 191 height 47
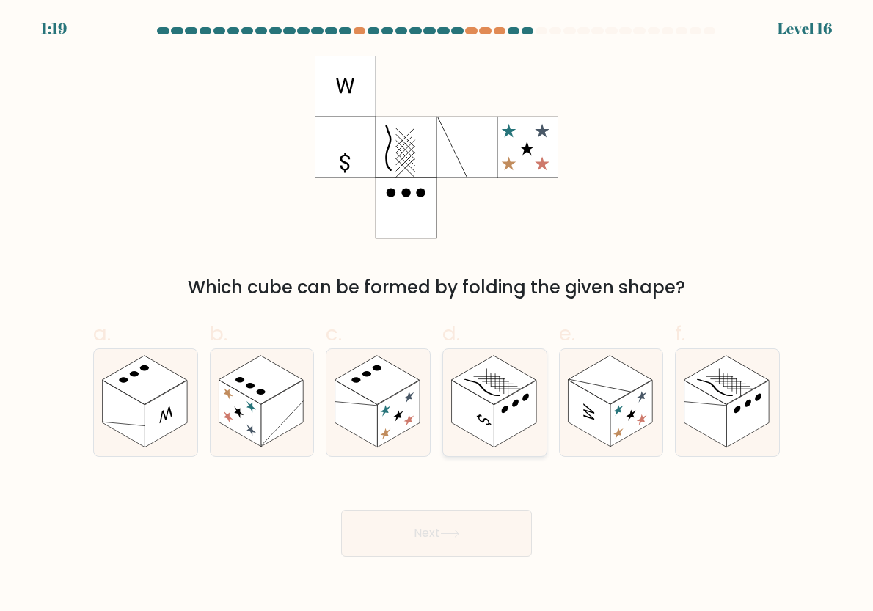
click at [500, 406] on rect at bounding box center [515, 414] width 43 height 67
click at [437, 315] on input "d." at bounding box center [437, 311] width 1 height 10
radio input "true"
click at [423, 555] on button "Next" at bounding box center [436, 533] width 191 height 47
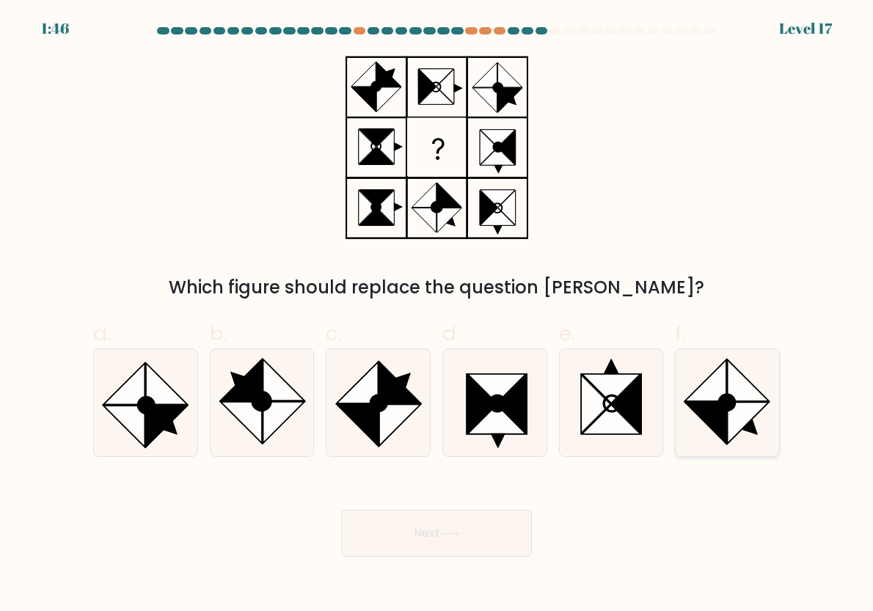
click at [737, 424] on icon at bounding box center [748, 422] width 41 height 41
click at [437, 315] on input "f." at bounding box center [437, 311] width 1 height 10
radio input "true"
click at [448, 533] on icon at bounding box center [450, 534] width 20 height 8
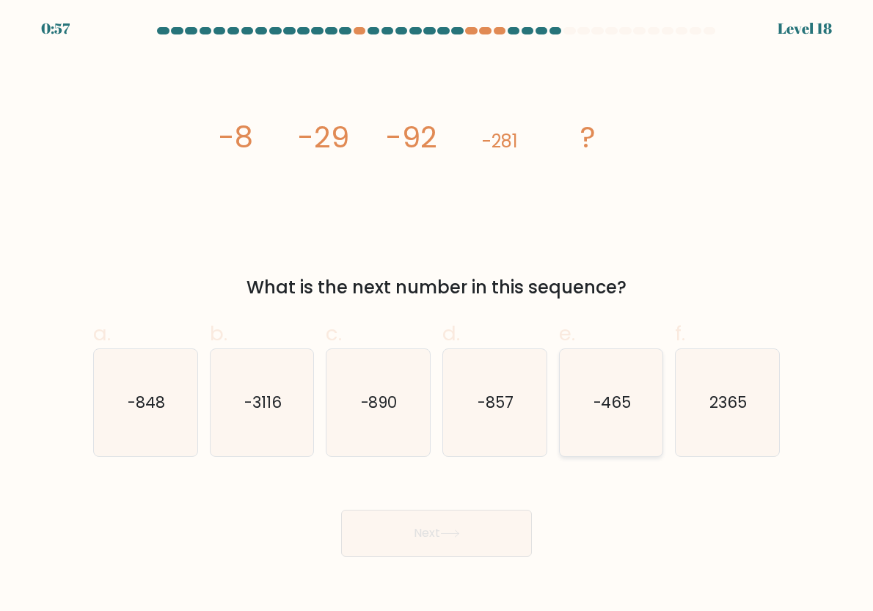
click at [641, 415] on icon "-465" at bounding box center [611, 402] width 103 height 103
click at [437, 315] on input "e. -465" at bounding box center [437, 311] width 1 height 10
radio input "true"
click at [579, 232] on icon "image/svg+xml -8 -29 -92 -281 ?" at bounding box center [436, 147] width 440 height 183
click at [388, 430] on icon "-890" at bounding box center [377, 402] width 103 height 103
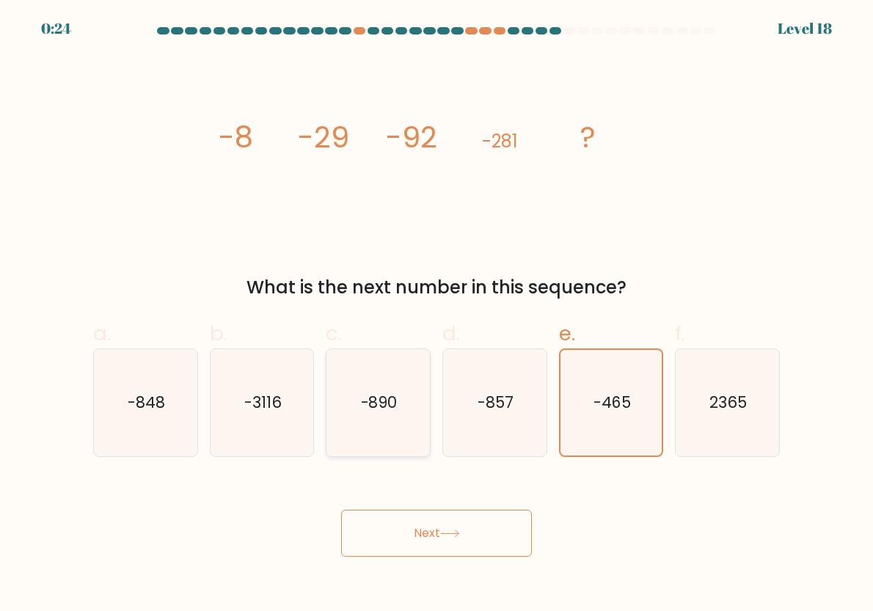
click at [437, 315] on input "c. -890" at bounding box center [437, 311] width 1 height 10
radio input "true"
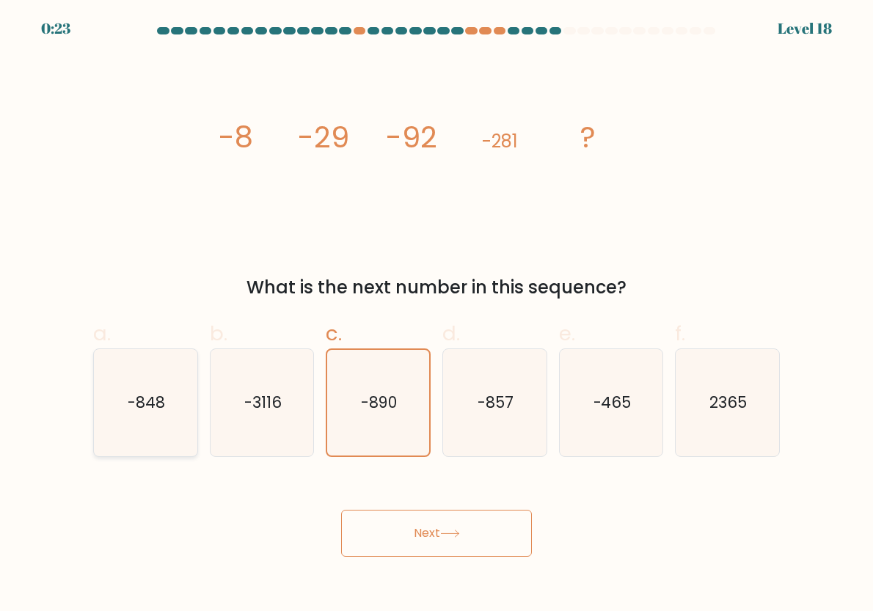
click at [167, 413] on icon "-848" at bounding box center [145, 402] width 103 height 103
click at [437, 315] on input "a. -848" at bounding box center [437, 311] width 1 height 10
radio input "true"
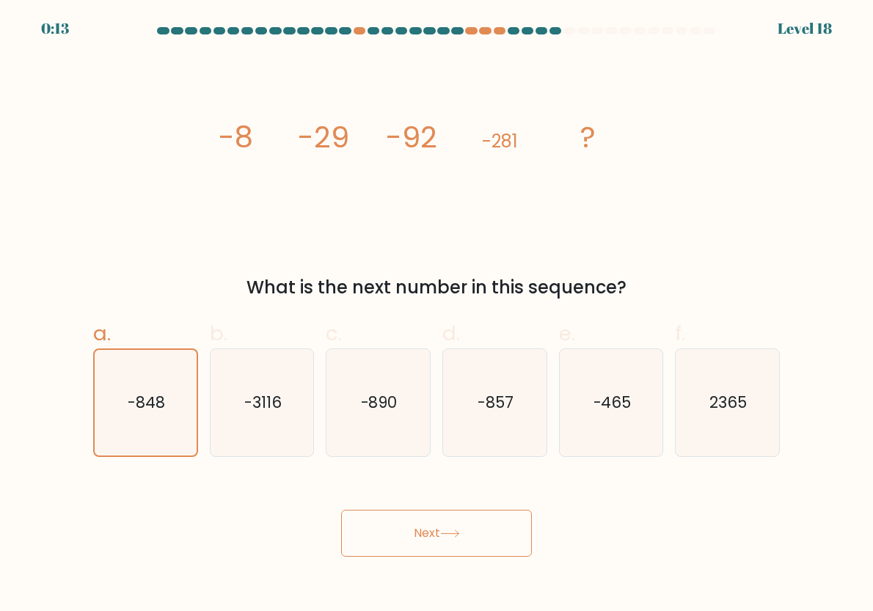
click at [450, 528] on button "Next" at bounding box center [436, 533] width 191 height 47
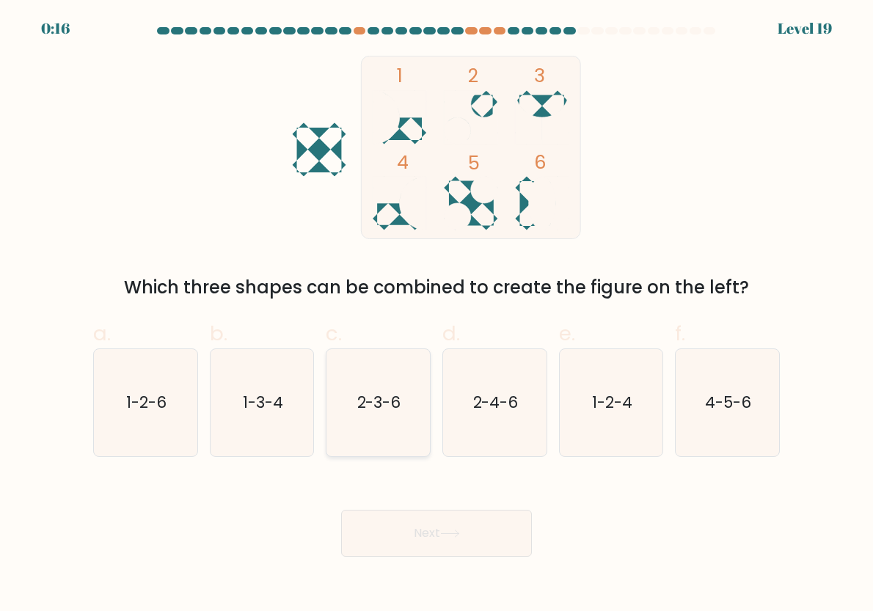
click at [378, 429] on icon "2-3-6" at bounding box center [377, 402] width 103 height 103
click at [437, 315] on input "c. 2-3-6" at bounding box center [437, 311] width 1 height 10
radio input "true"
click at [459, 536] on icon at bounding box center [450, 534] width 20 height 8
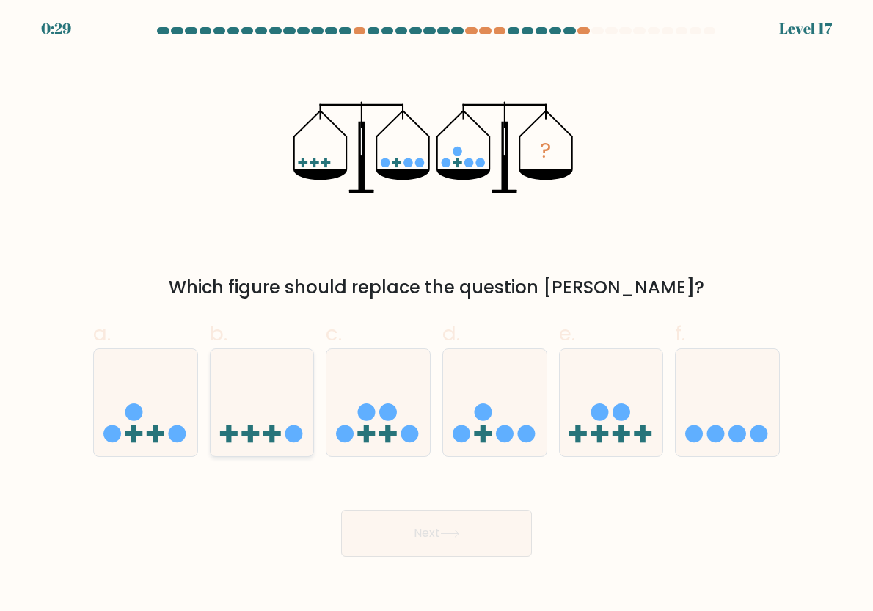
click at [277, 421] on icon at bounding box center [262, 403] width 103 height 86
click at [437, 315] on input "b." at bounding box center [437, 311] width 1 height 10
radio input "true"
click at [161, 409] on icon at bounding box center [145, 403] width 103 height 86
click at [437, 315] on input "a." at bounding box center [437, 311] width 1 height 10
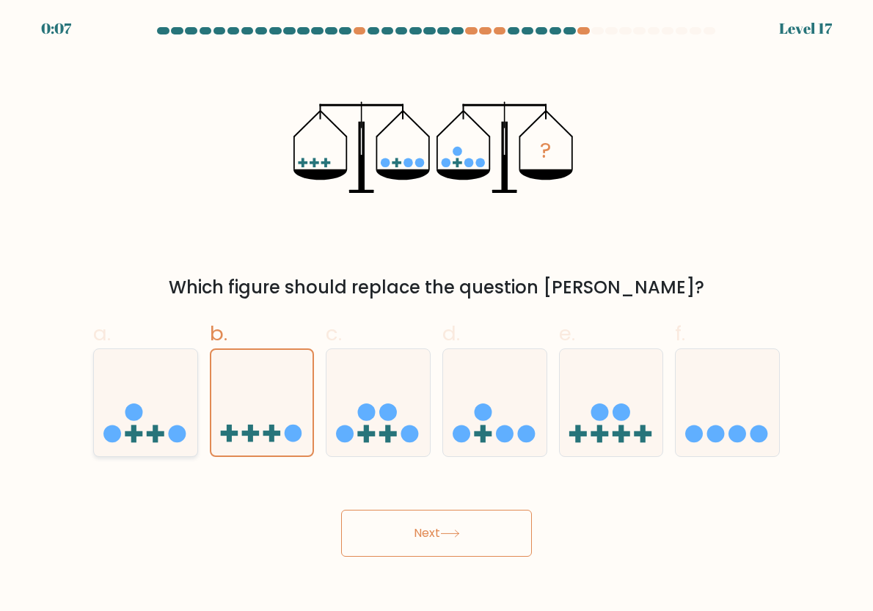
radio input "true"
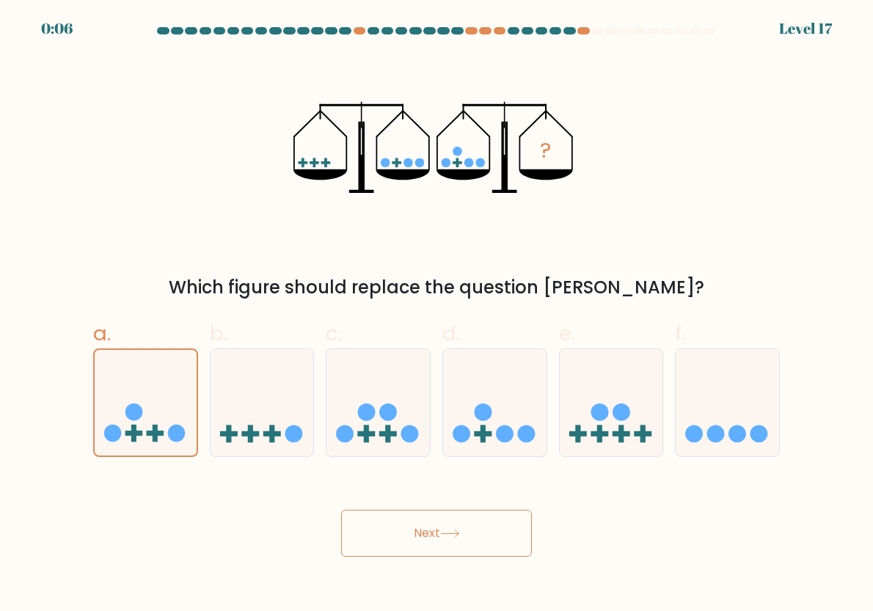
click at [428, 536] on button "Next" at bounding box center [436, 533] width 191 height 47
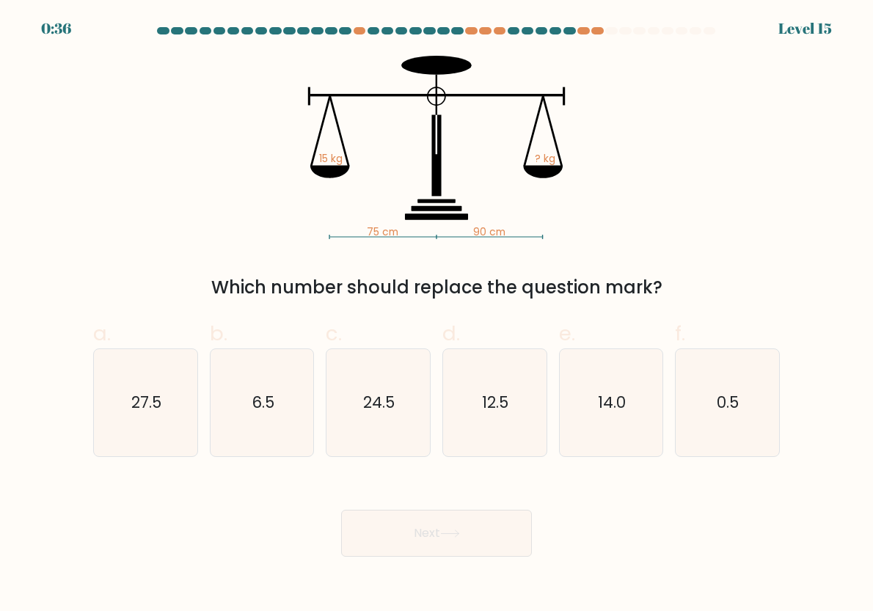
drag, startPoint x: 525, startPoint y: 412, endPoint x: 508, endPoint y: 480, distance: 69.6
click at [524, 412] on icon "12.5" at bounding box center [494, 402] width 103 height 103
click at [437, 315] on input "d. 12.5" at bounding box center [437, 311] width 1 height 10
radio input "true"
click at [471, 538] on button "Next" at bounding box center [436, 533] width 191 height 47
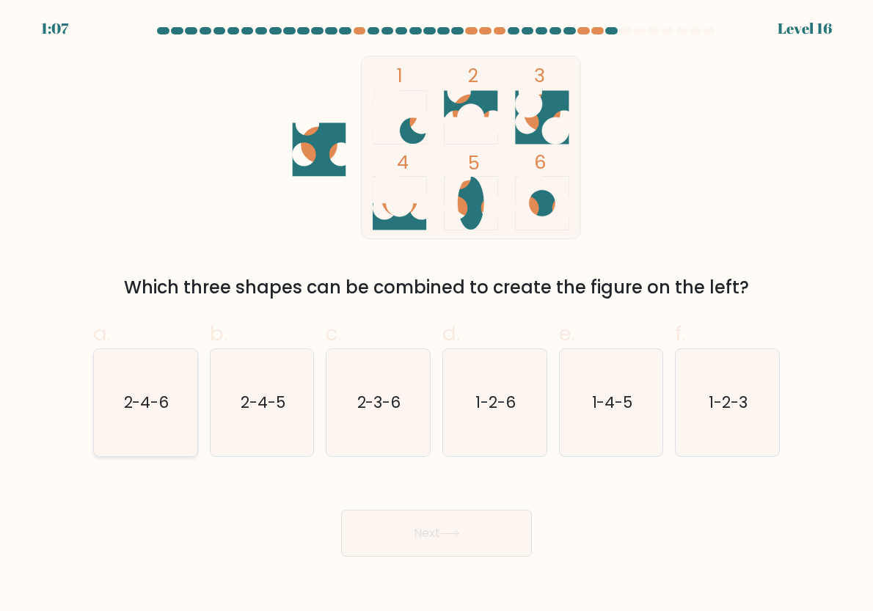
click at [118, 367] on icon "2-4-6" at bounding box center [145, 402] width 103 height 103
click at [437, 315] on input "a. 2-4-6" at bounding box center [437, 311] width 1 height 10
radio input "true"
click at [375, 543] on button "Next" at bounding box center [436, 533] width 191 height 47
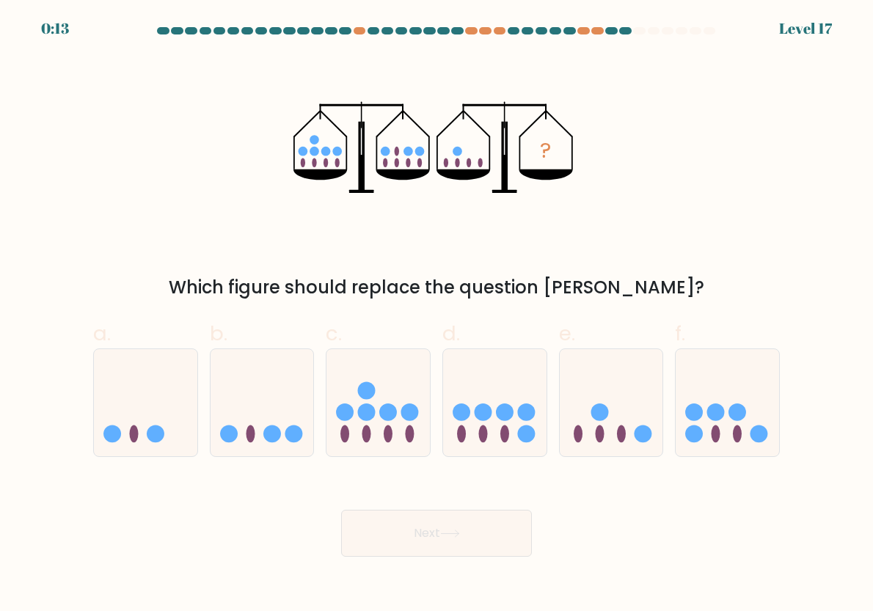
drag, startPoint x: 723, startPoint y: 414, endPoint x: 667, endPoint y: 450, distance: 66.3
click at [723, 414] on circle at bounding box center [716, 413] width 18 height 18
click at [437, 315] on input "f." at bounding box center [437, 311] width 1 height 10
radio input "true"
click at [479, 534] on button "Next" at bounding box center [436, 533] width 191 height 47
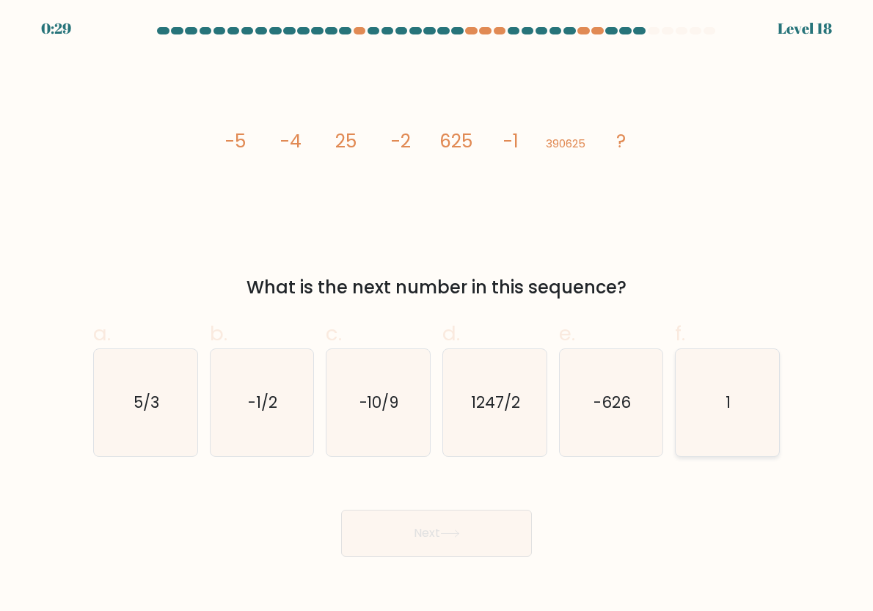
drag, startPoint x: 746, startPoint y: 412, endPoint x: 682, endPoint y: 427, distance: 65.7
click at [742, 412] on icon "1" at bounding box center [727, 402] width 103 height 103
click at [437, 315] on input "f. 1" at bounding box center [437, 311] width 1 height 10
radio input "true"
click at [535, 417] on icon "1247/2" at bounding box center [494, 402] width 103 height 103
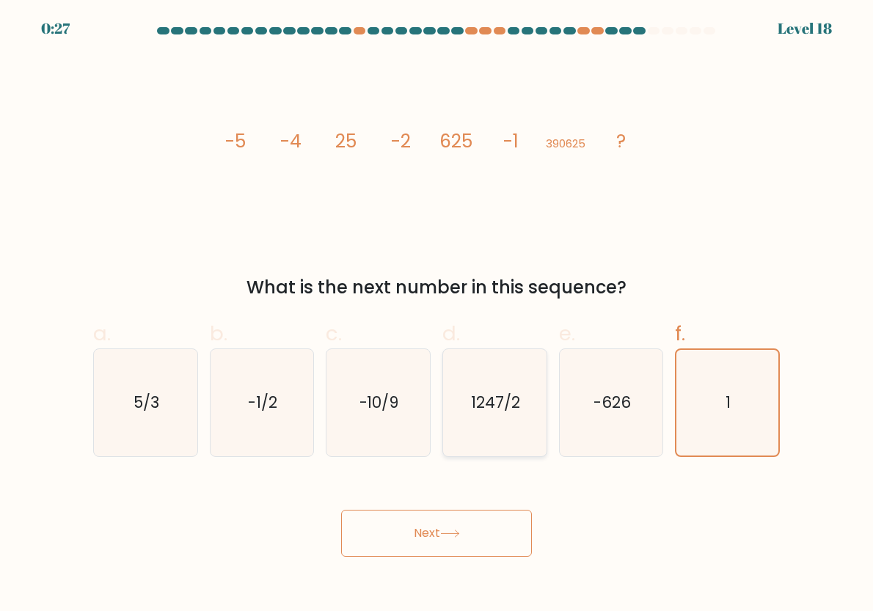
click at [437, 315] on input "d. 1247/2" at bounding box center [437, 311] width 1 height 10
radio input "true"
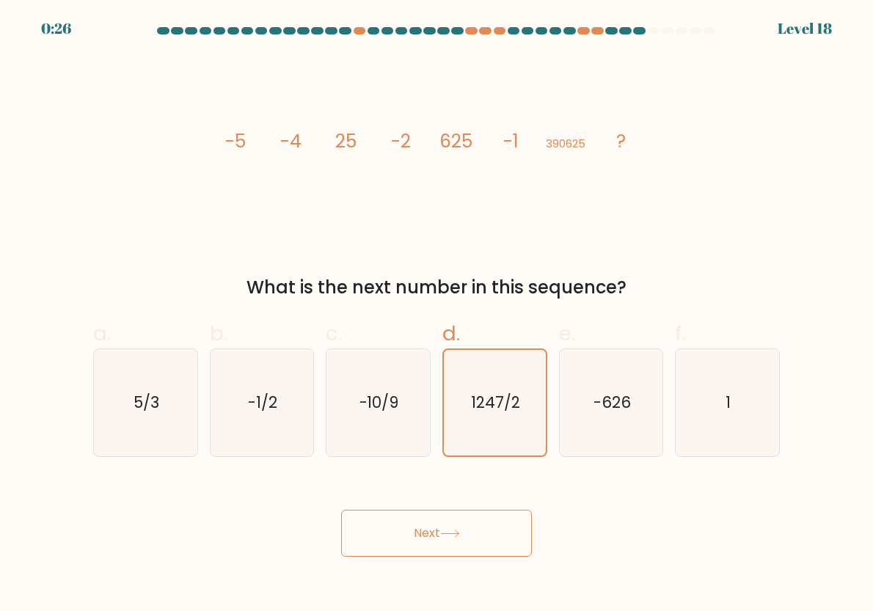
click at [492, 533] on button "Next" at bounding box center [436, 533] width 191 height 47
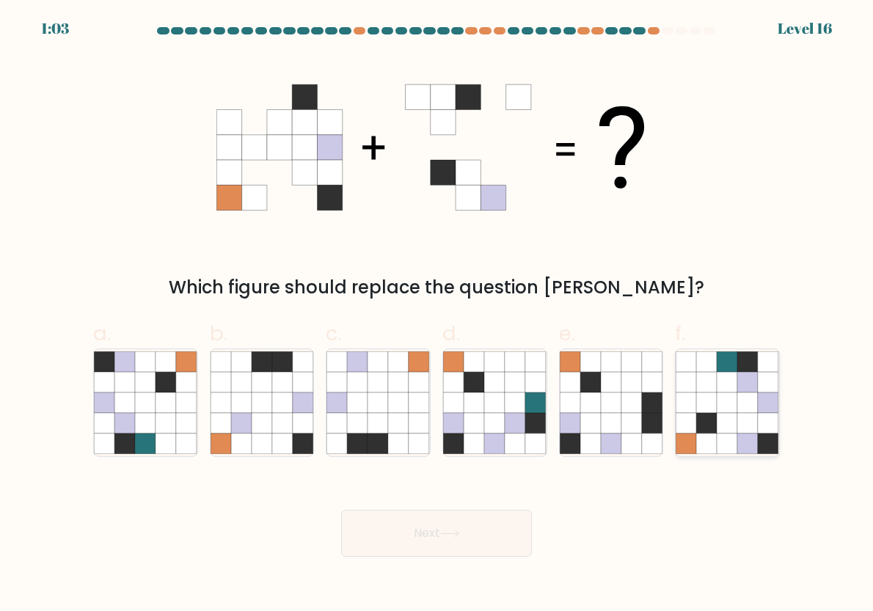
click at [743, 379] on icon at bounding box center [748, 382] width 21 height 21
click at [437, 315] on input "f." at bounding box center [437, 311] width 1 height 10
radio input "true"
click at [588, 414] on icon at bounding box center [590, 423] width 21 height 21
click at [437, 315] on input "e." at bounding box center [437, 311] width 1 height 10
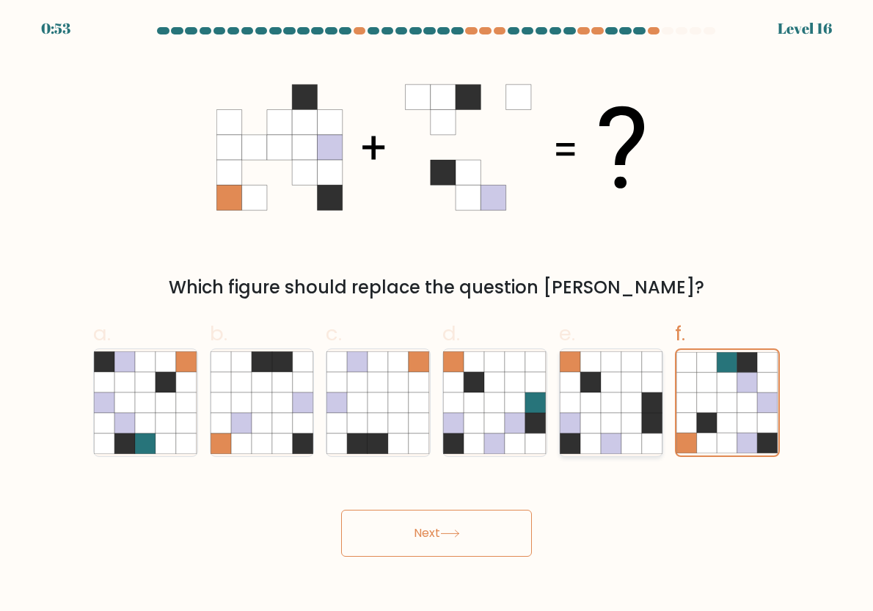
radio input "true"
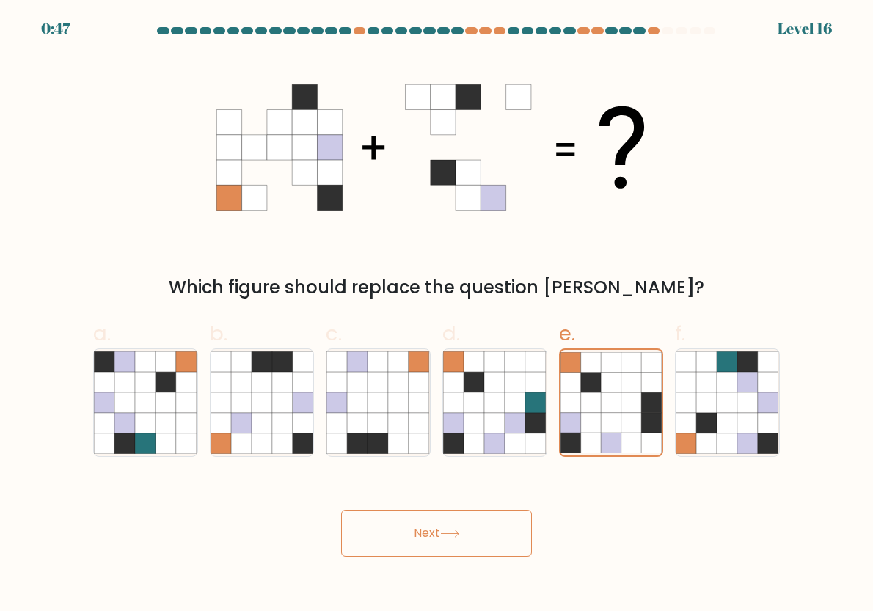
click at [387, 559] on body "0:47 Level 16" at bounding box center [436, 305] width 873 height 611
click at [404, 536] on button "Next" at bounding box center [436, 533] width 191 height 47
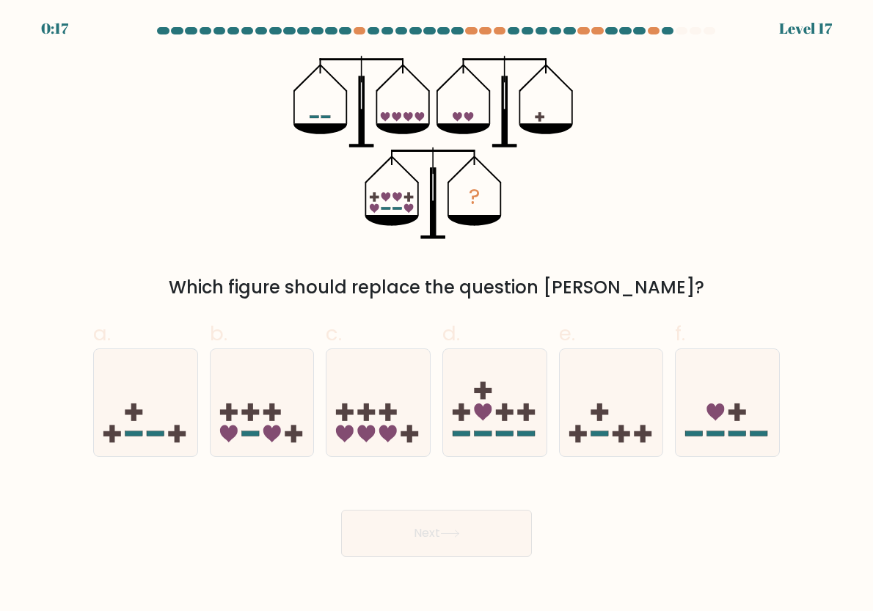
click at [201, 232] on div "? Which figure should replace the question mark?" at bounding box center [436, 178] width 704 height 245
click at [601, 437] on icon at bounding box center [611, 403] width 103 height 86
click at [437, 315] on input "e." at bounding box center [437, 311] width 1 height 10
radio input "true"
click at [508, 524] on button "Next" at bounding box center [436, 533] width 191 height 47
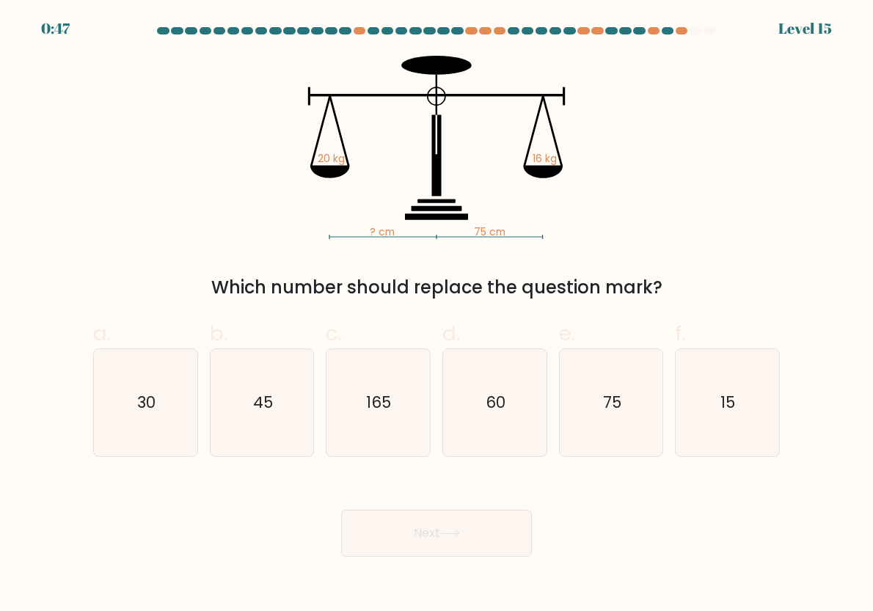
click at [76, 218] on form at bounding box center [436, 292] width 873 height 530
click at [630, 280] on div "Which number should replace the question mark?" at bounding box center [436, 287] width 669 height 26
click at [618, 411] on text "75" at bounding box center [612, 402] width 18 height 21
click at [437, 315] on input "e. 75" at bounding box center [437, 311] width 1 height 10
radio input "true"
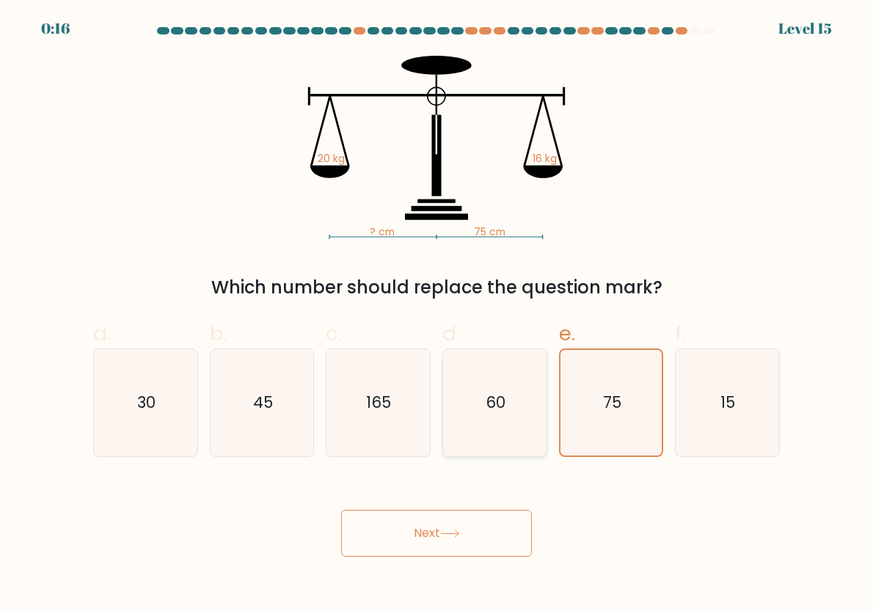
click at [473, 437] on icon "60" at bounding box center [494, 402] width 103 height 103
click at [437, 315] on input "d. 60" at bounding box center [437, 311] width 1 height 10
radio input "true"
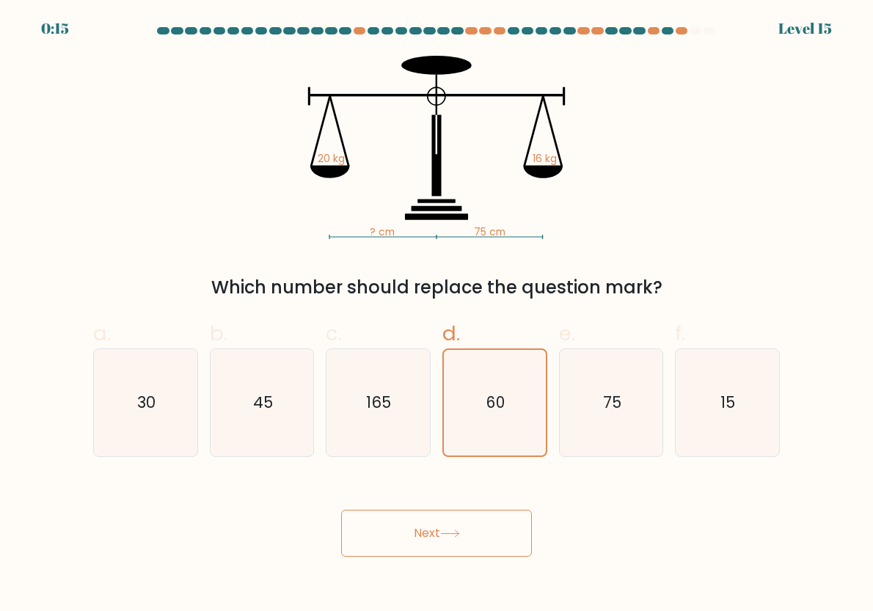
click at [475, 533] on button "Next" at bounding box center [436, 533] width 191 height 47
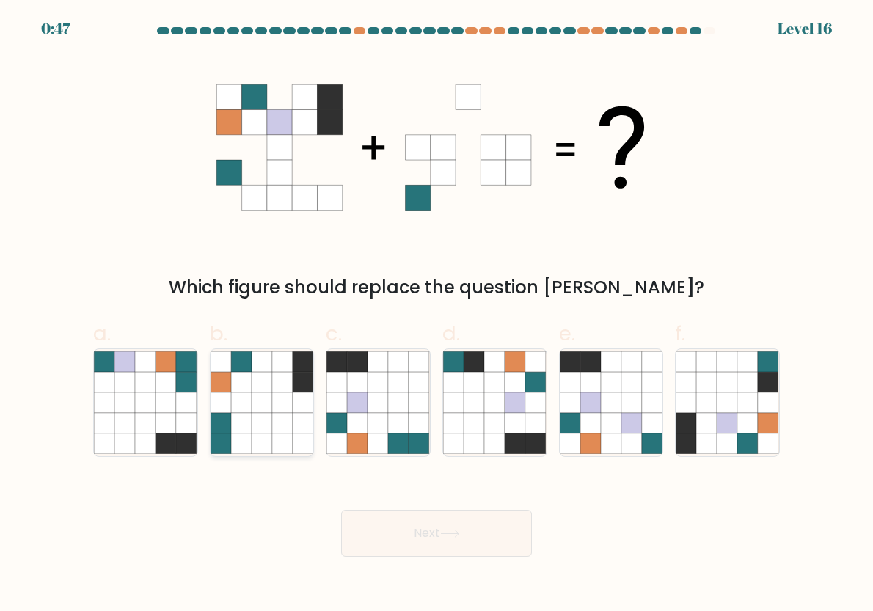
click at [296, 409] on icon at bounding box center [303, 403] width 21 height 21
click at [437, 315] on input "b." at bounding box center [437, 311] width 1 height 10
radio input "true"
click at [379, 406] on icon at bounding box center [378, 403] width 21 height 21
click at [437, 315] on input "c." at bounding box center [437, 311] width 1 height 10
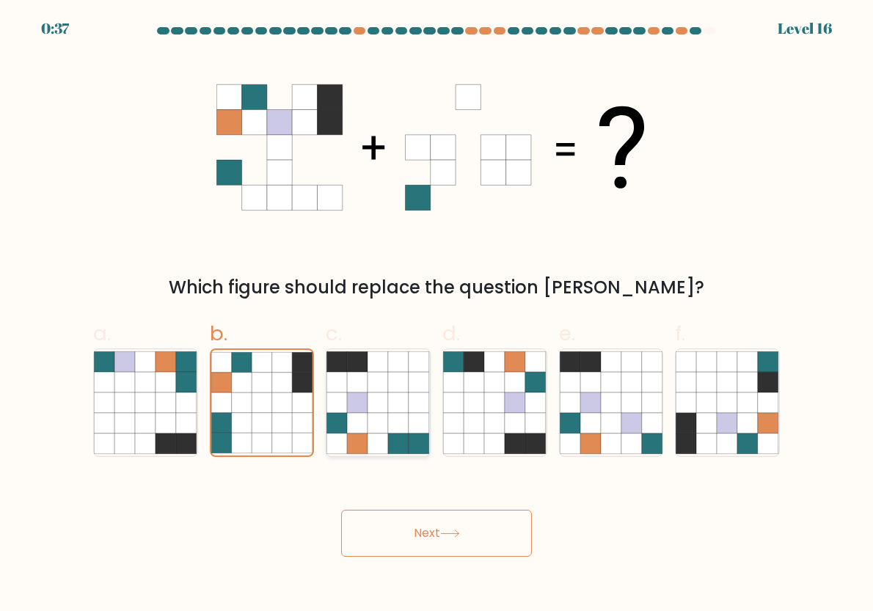
radio input "true"
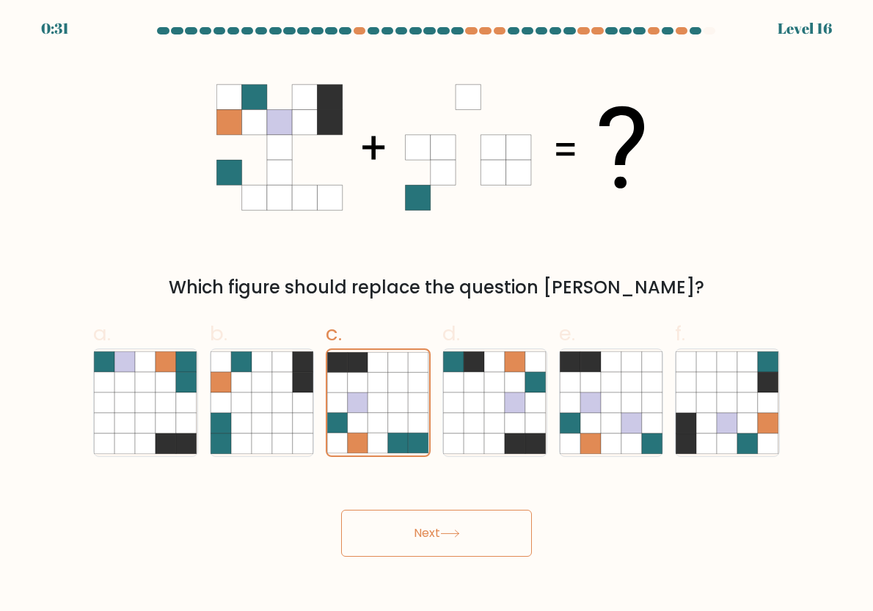
click at [467, 529] on button "Next" at bounding box center [436, 533] width 191 height 47
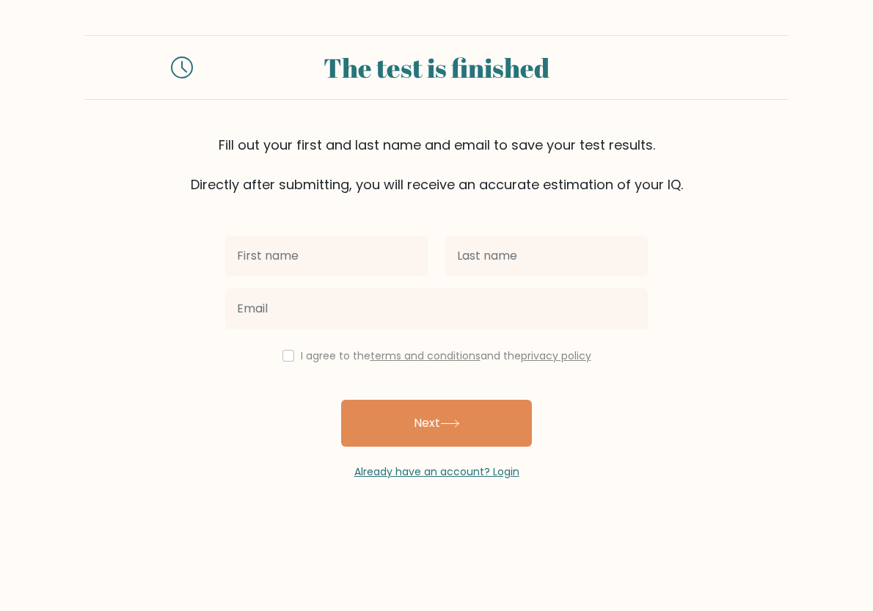
click at [384, 265] on input "text" at bounding box center [326, 256] width 202 height 41
type input "Phillip"
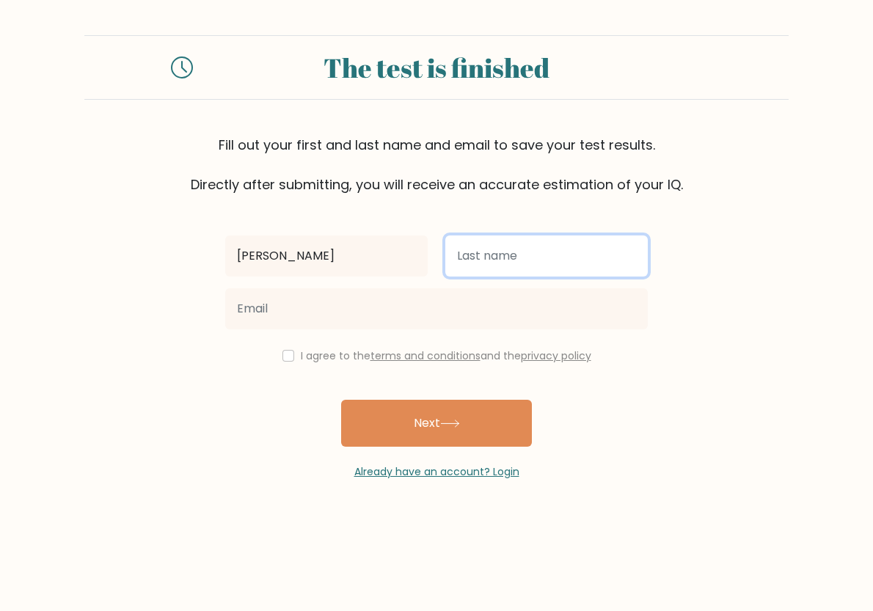
click at [503, 261] on input "text" at bounding box center [546, 256] width 202 height 41
type input "Wellington"
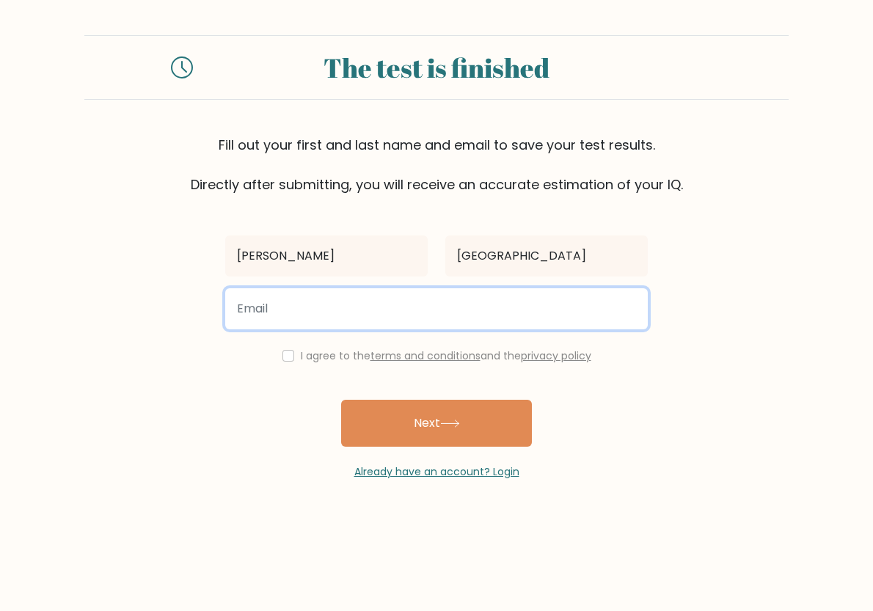
click at [552, 319] on input "email" at bounding box center [436, 308] width 423 height 41
paste input "gekt411@gmail.com"
type input "gekt411@gmail.com"
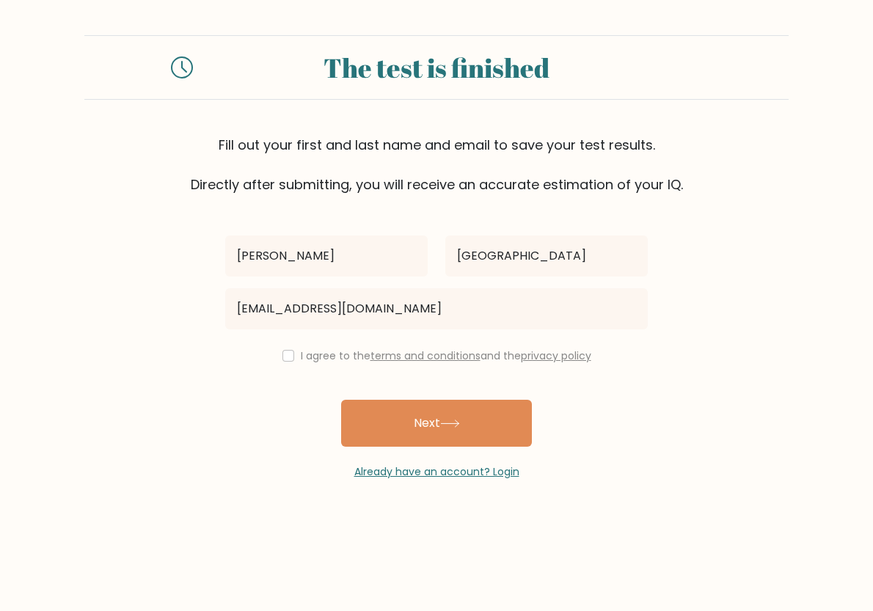
click at [189, 387] on form "The test is finished Fill out your first and last name and email to save your t…" at bounding box center [436, 257] width 873 height 445
click at [289, 353] on input "checkbox" at bounding box center [288, 356] width 12 height 12
checkbox input "true"
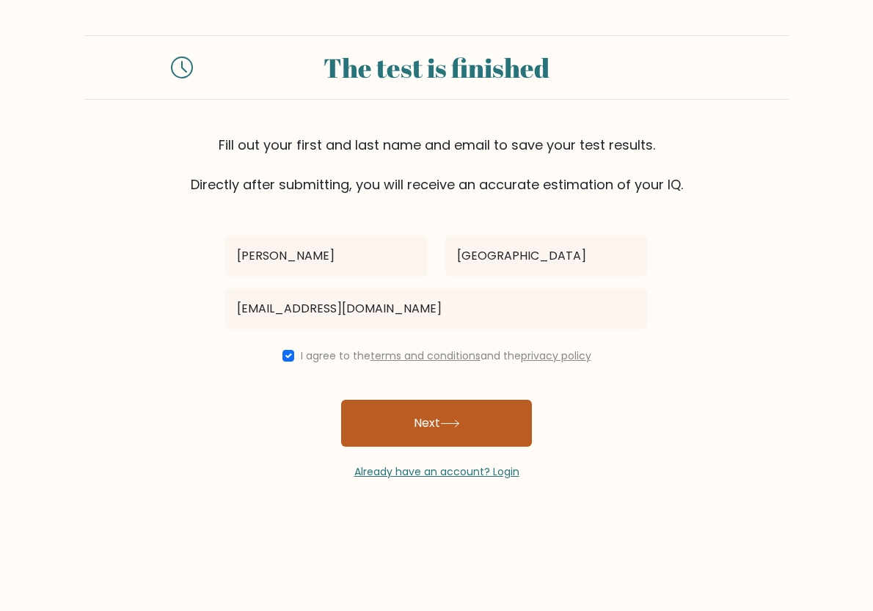
click at [376, 437] on button "Next" at bounding box center [436, 423] width 191 height 47
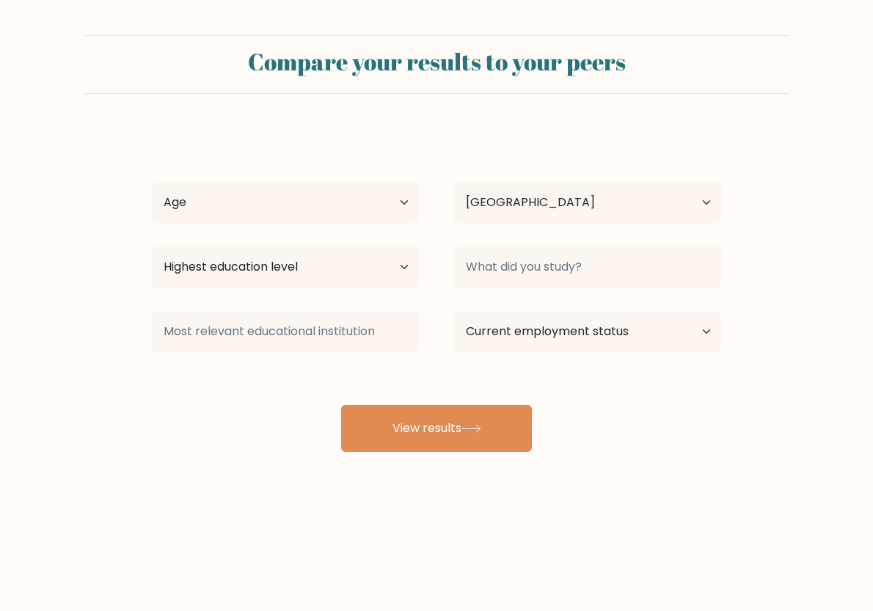
select select "PL"
click at [275, 189] on select "Age Under 18 years old 18-24 years old 25-34 years old 35-44 years old 45-54 ye…" at bounding box center [285, 202] width 267 height 41
select select "25_34"
click at [152, 182] on select "Age Under 18 years old 18-24 years old 25-34 years old 35-44 years old 45-54 ye…" at bounding box center [285, 202] width 267 height 41
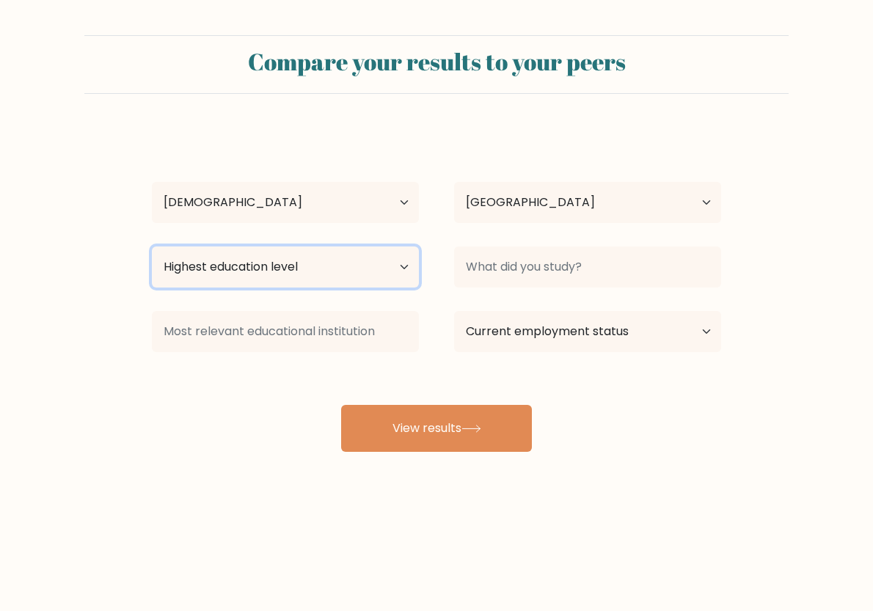
click at [373, 269] on select "Highest education level No schooling Primary Lower Secondary Upper Secondary Oc…" at bounding box center [285, 267] width 267 height 41
select select "bachelors_degree"
click at [152, 247] on select "Highest education level No schooling Primary Lower Secondary Upper Secondary Oc…" at bounding box center [285, 267] width 267 height 41
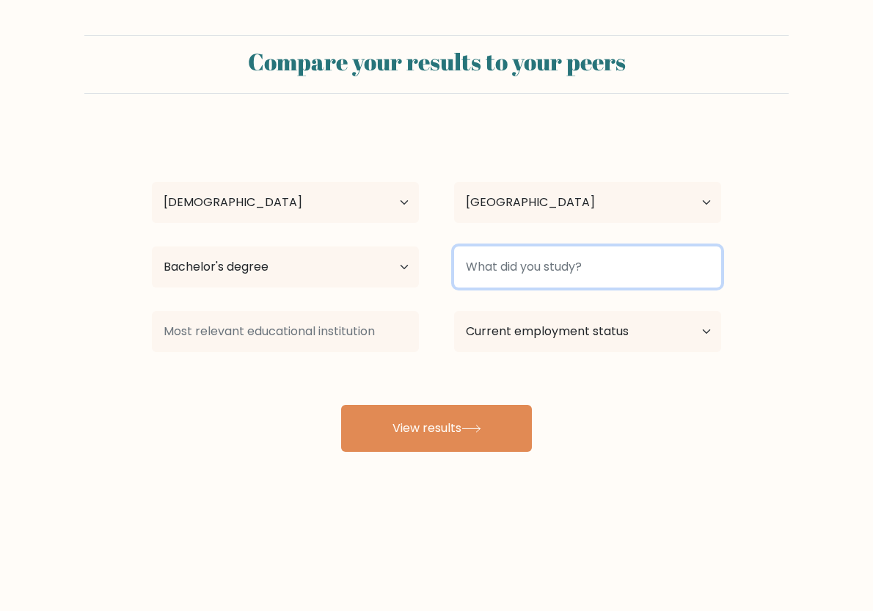
click at [615, 280] on input at bounding box center [587, 267] width 267 height 41
type input "Business"
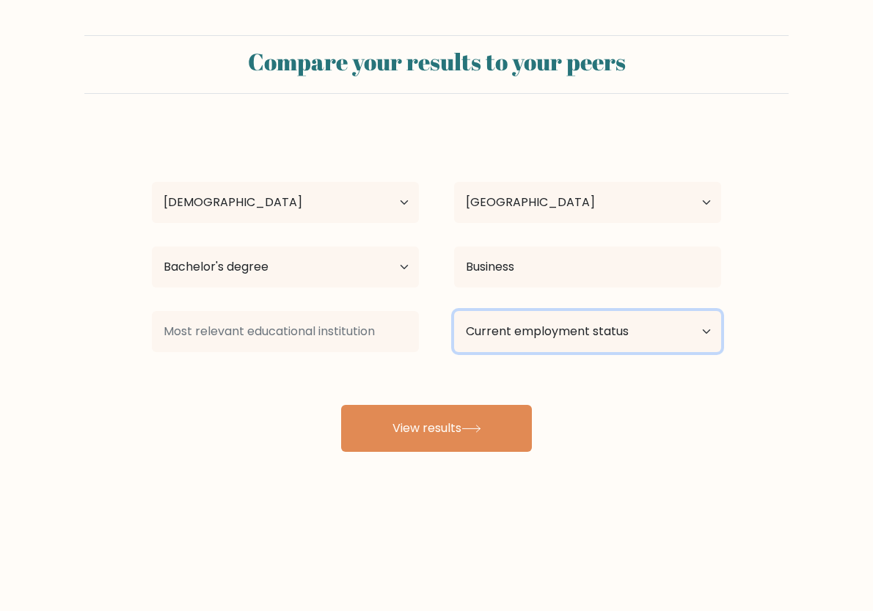
click at [667, 321] on select "Current employment status Employed Student Retired Other / prefer not to answer" at bounding box center [587, 331] width 267 height 41
select select "employed"
click at [454, 311] on select "Current employment status Employed Student Retired Other / prefer not to answer" at bounding box center [587, 331] width 267 height 41
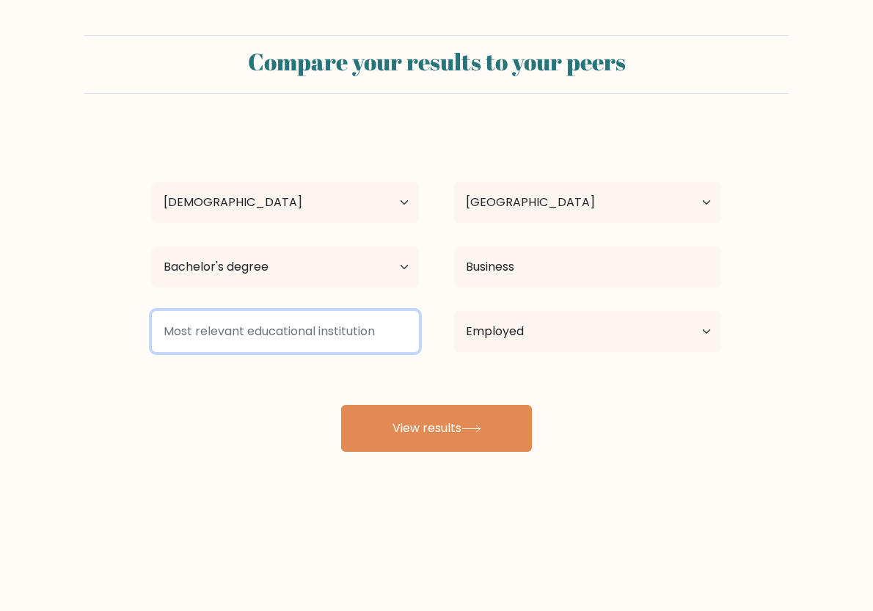
click at [294, 327] on input at bounding box center [285, 331] width 267 height 41
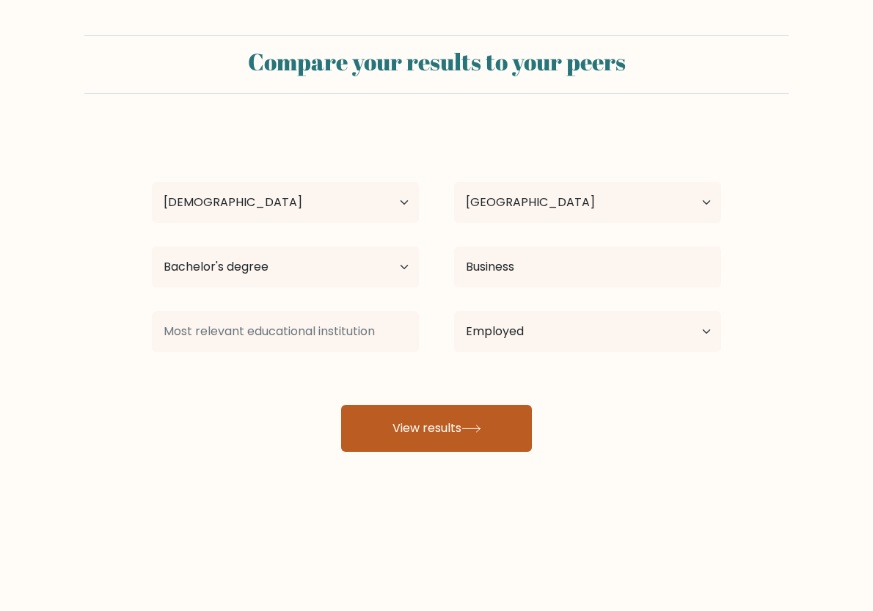
click at [382, 418] on button "View results" at bounding box center [436, 428] width 191 height 47
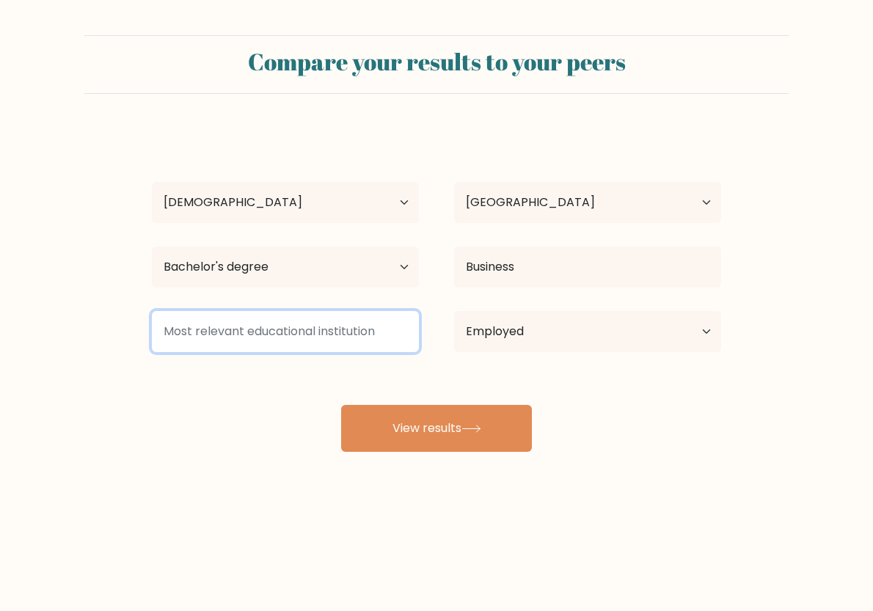
click at [291, 335] on input at bounding box center [285, 331] width 267 height 41
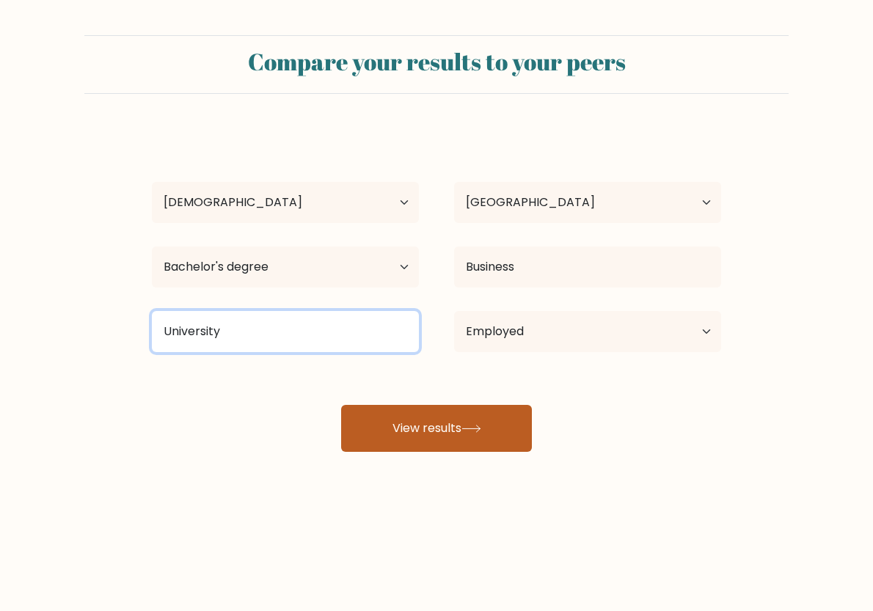
type input "University"
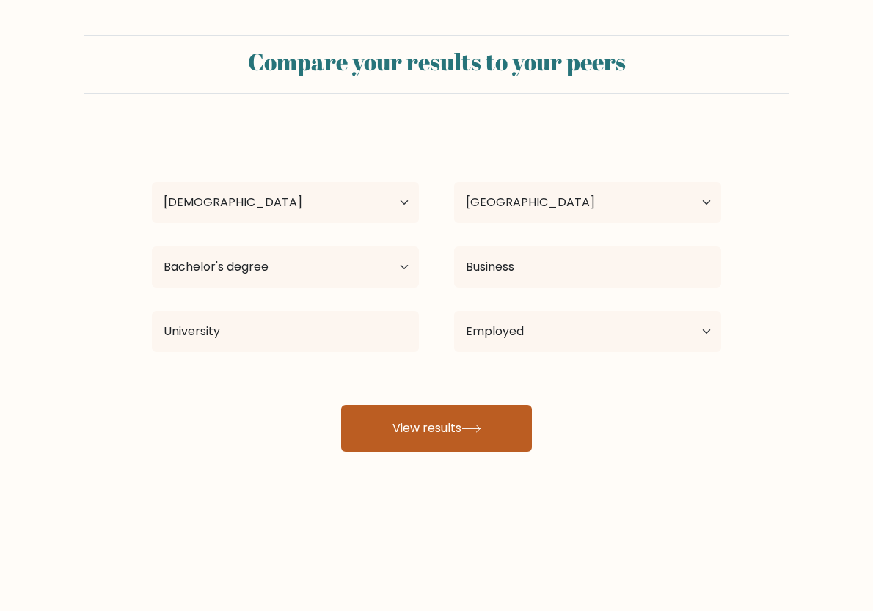
click at [390, 437] on button "View results" at bounding box center [436, 428] width 191 height 47
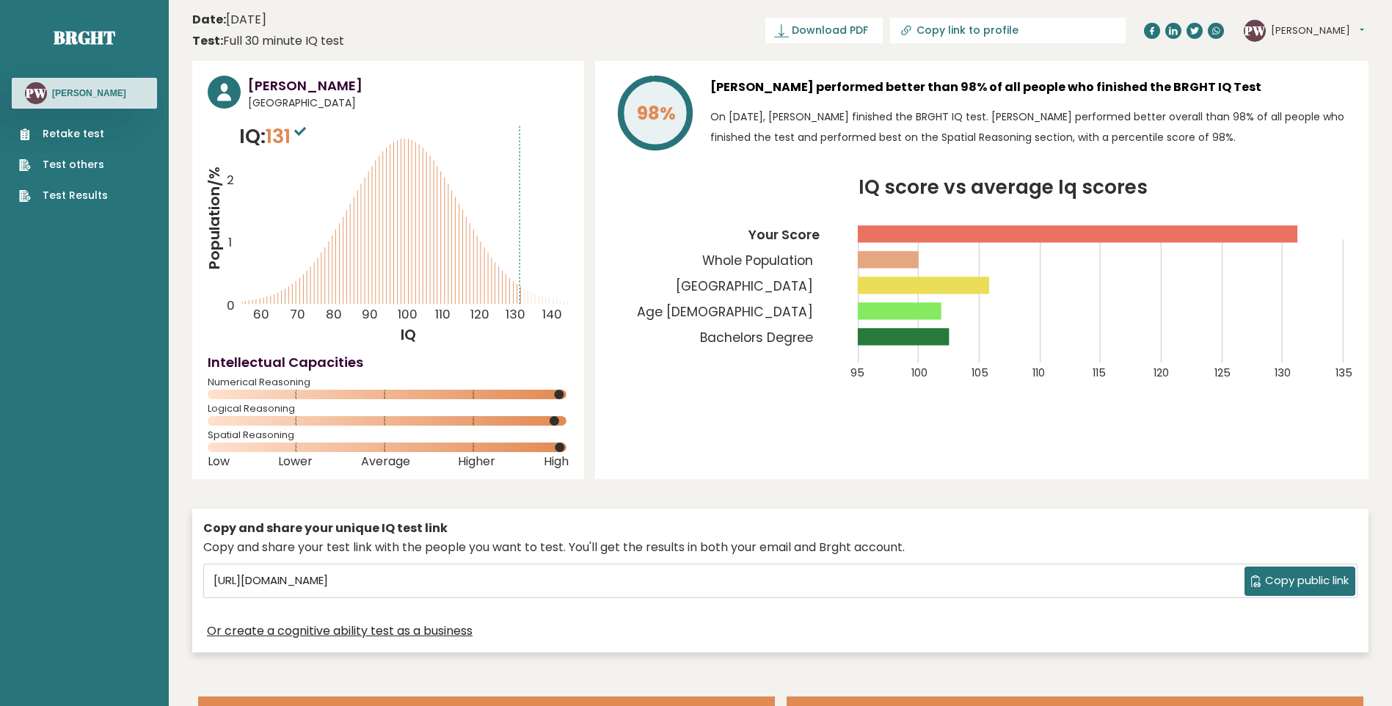
click at [861, 34] on button "[PERSON_NAME]" at bounding box center [1317, 30] width 93 height 15
click at [861, 428] on div "98% Phillip Wellington performed better than 98% of all people who finished the…" at bounding box center [981, 270] width 773 height 418
click at [796, 437] on div "98% Phillip Wellington performed better than 98% of all people who finished the…" at bounding box center [981, 270] width 773 height 418
click at [286, 142] on span "131" at bounding box center [288, 136] width 44 height 27
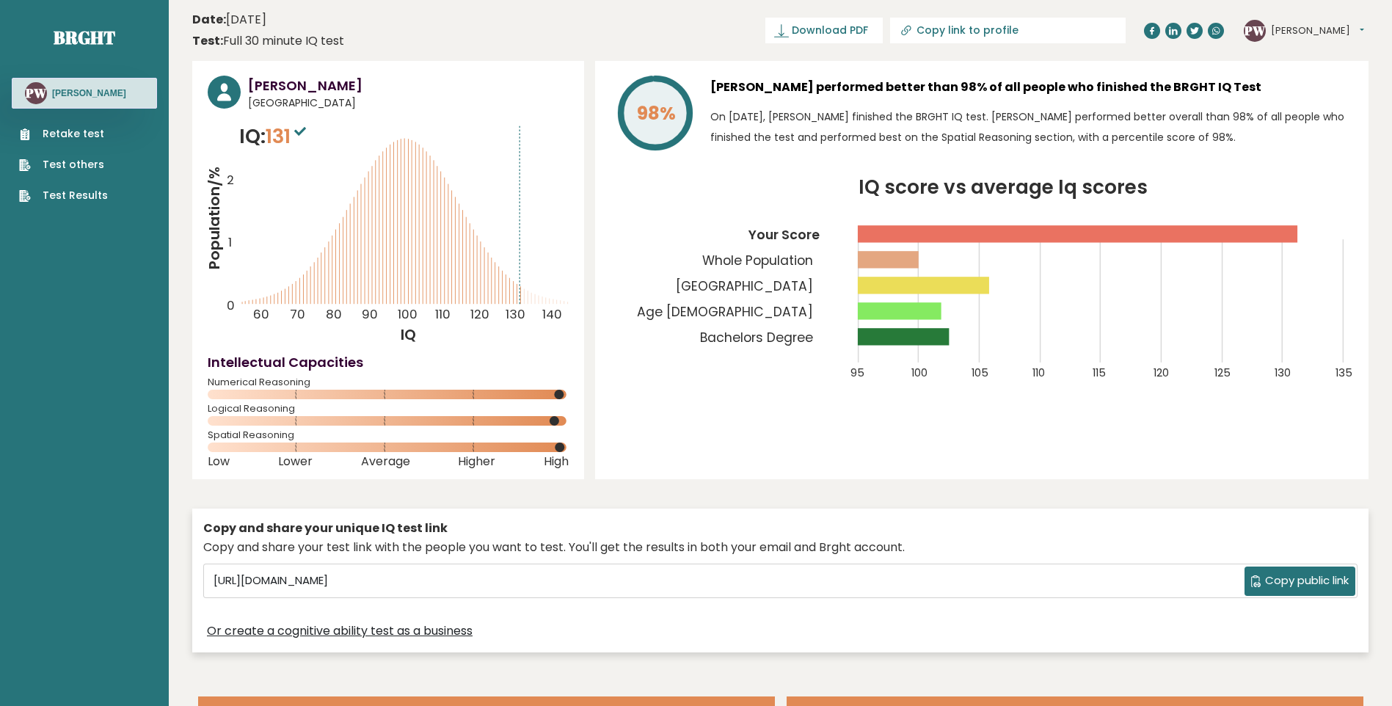
click at [629, 437] on div "98% Phillip Wellington performed better than 98% of all people who finished the…" at bounding box center [981, 270] width 773 height 418
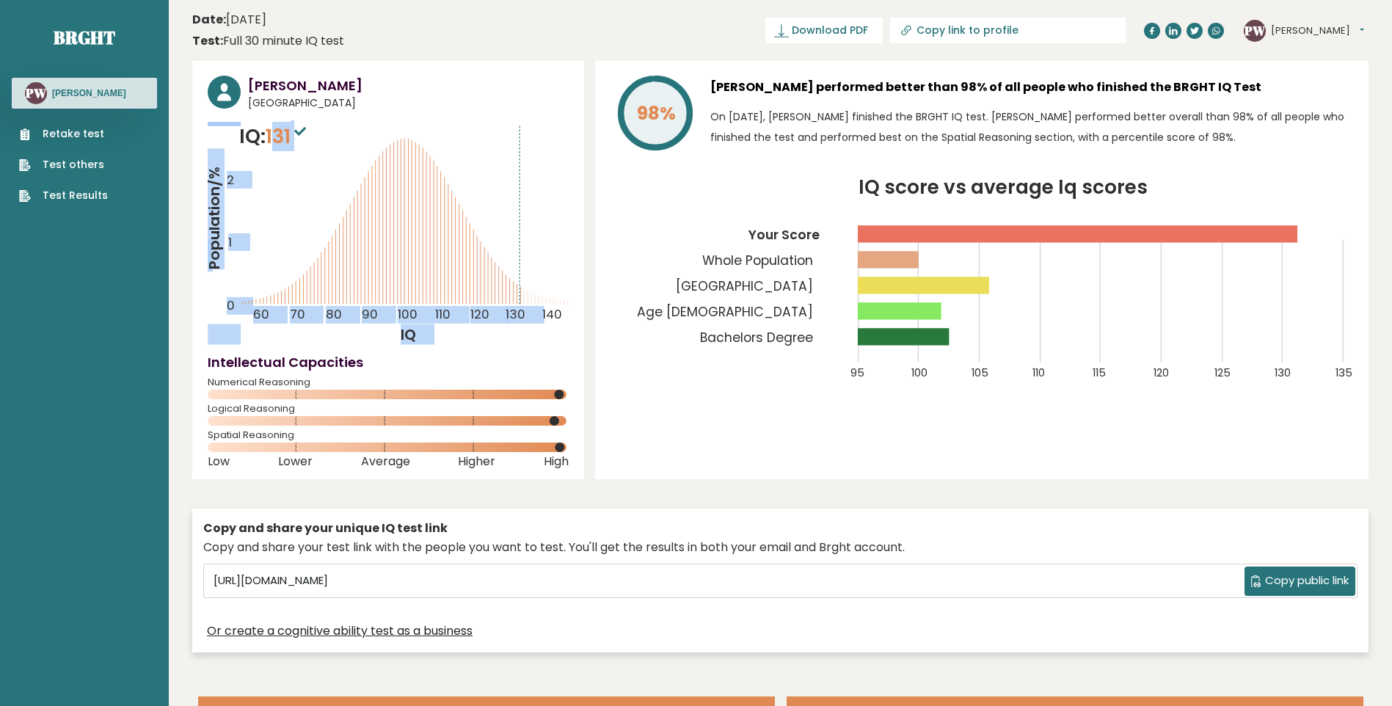
drag, startPoint x: 274, startPoint y: 145, endPoint x: 321, endPoint y: 145, distance: 46.2
click at [321, 145] on div "IQ: 131 Population/% IQ 0 1 2 60 70 80 90 100 110 120 130 140" at bounding box center [388, 233] width 361 height 223
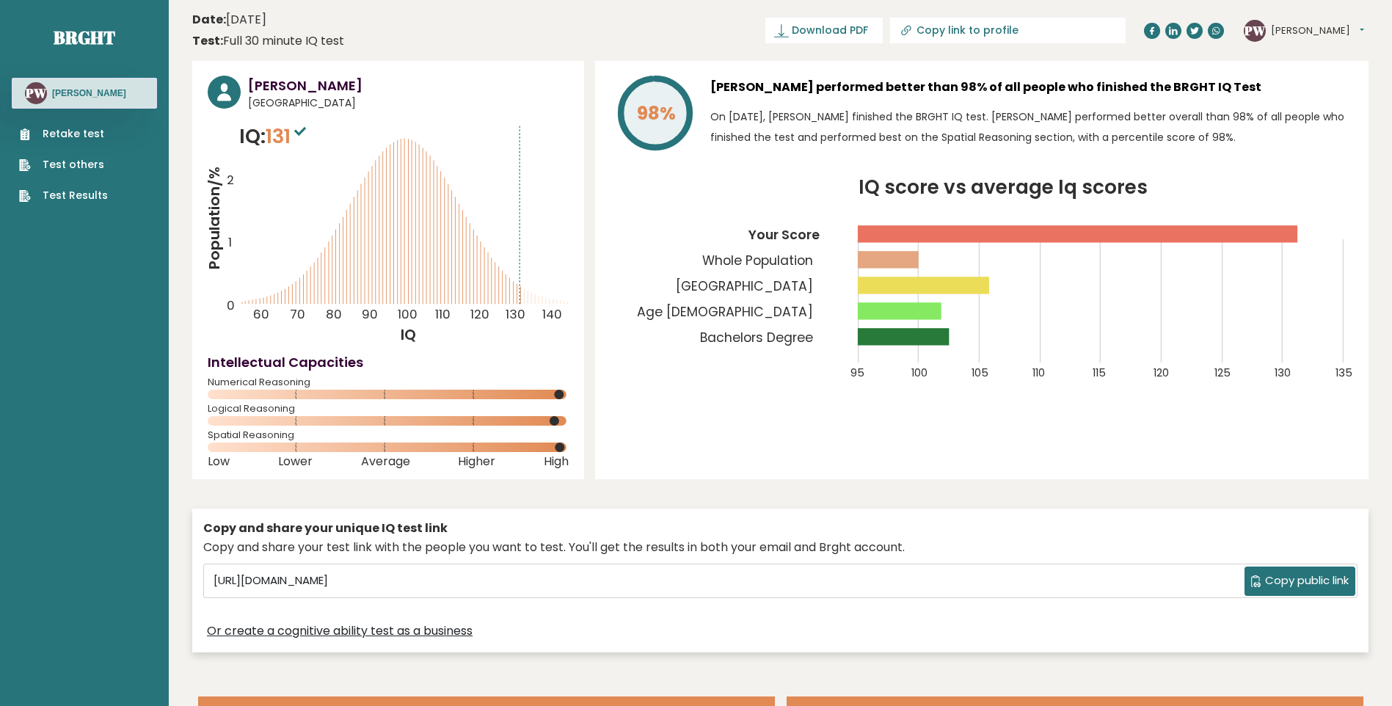
click at [545, 267] on icon "Population/% IQ 0 1 2 60 70 80 90 100 110 120 130 140" at bounding box center [388, 233] width 361 height 223
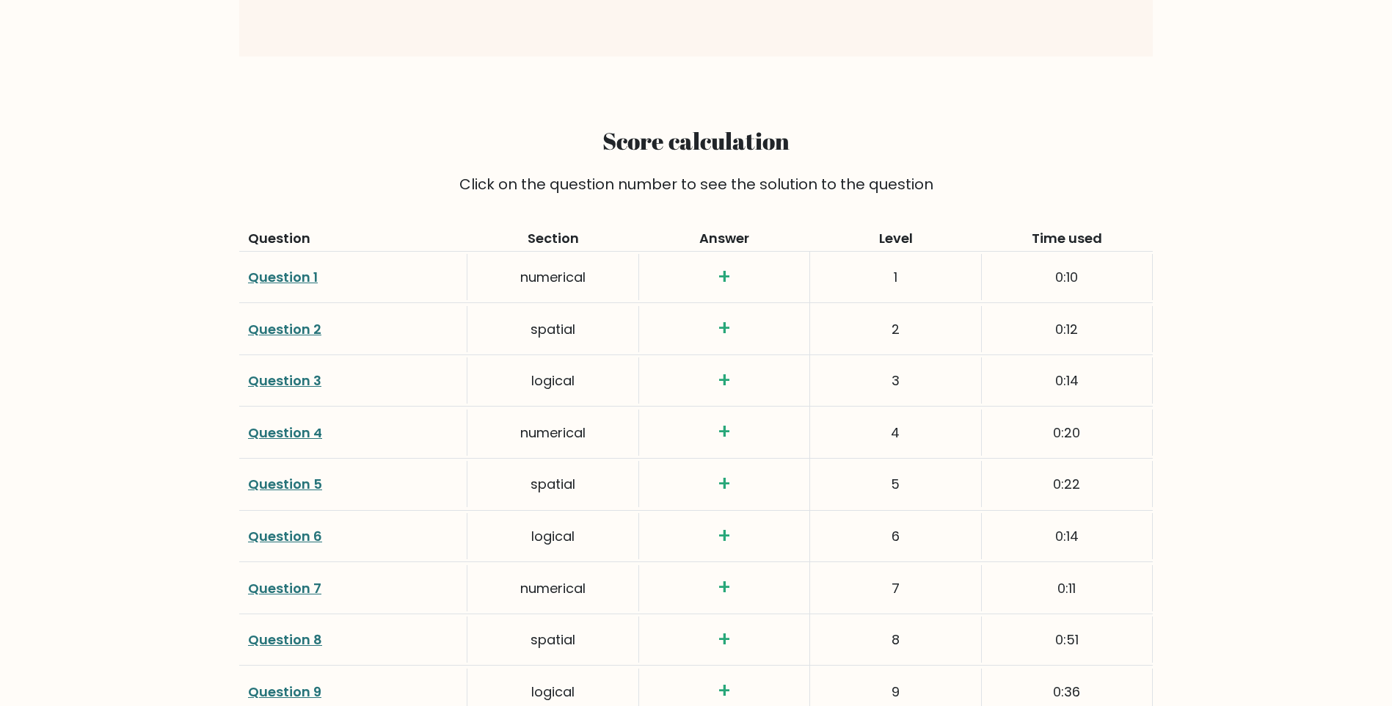
scroll to position [1834, 0]
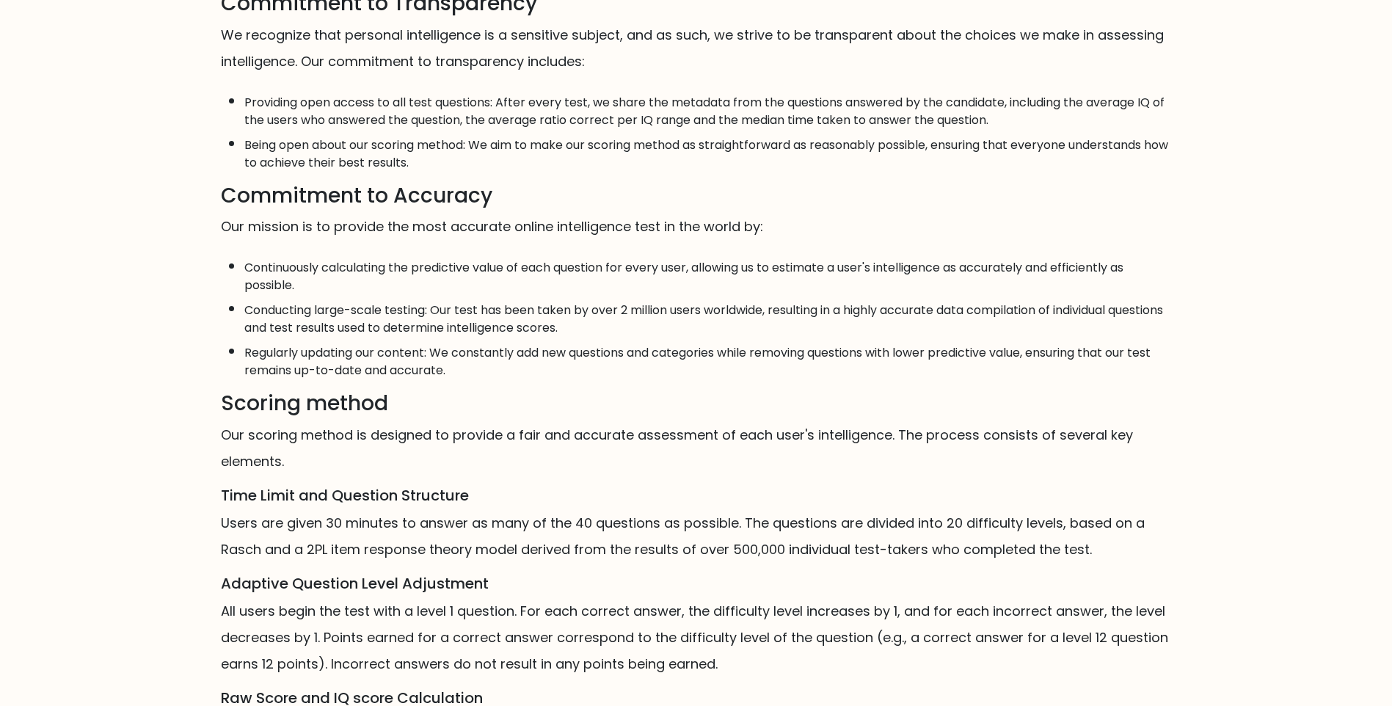
scroll to position [611, 0]
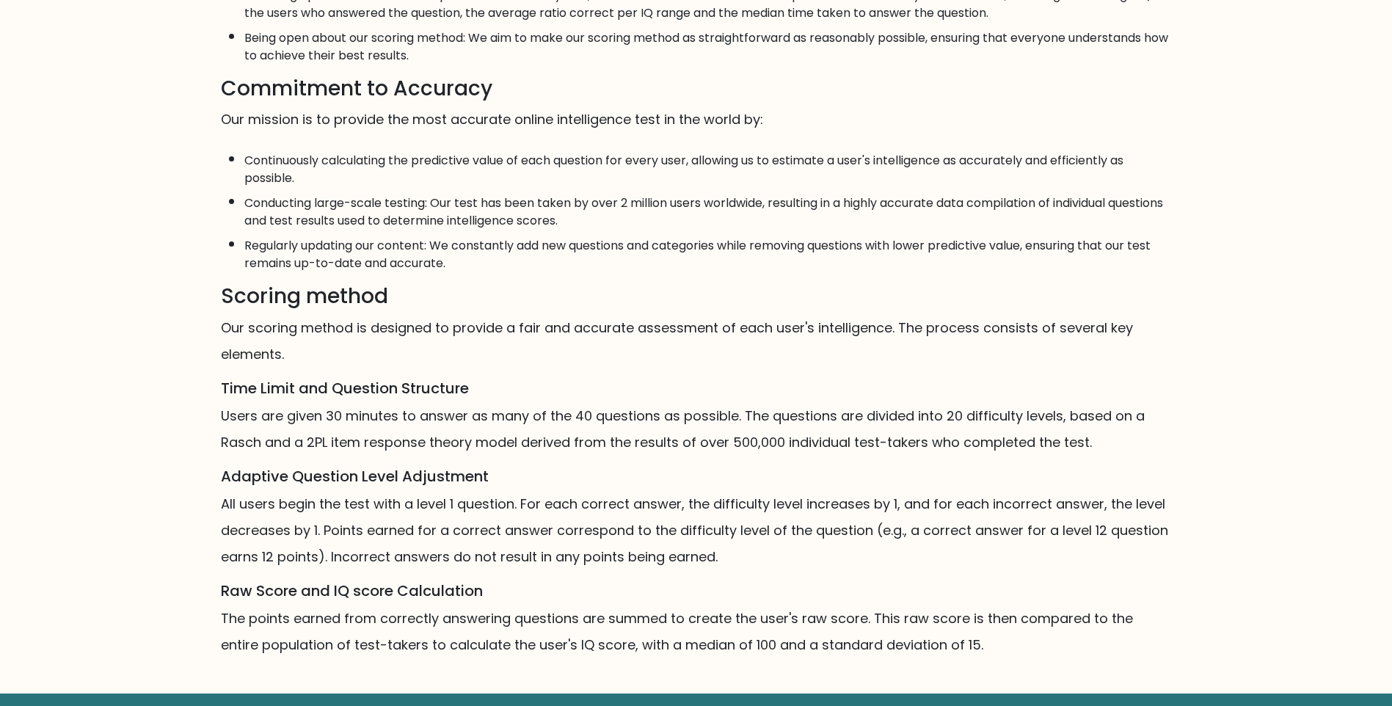
click at [685, 474] on div "Mission, Vision, and Commitments Mission It is our mission to provide the most …" at bounding box center [696, 81] width 968 height 1153
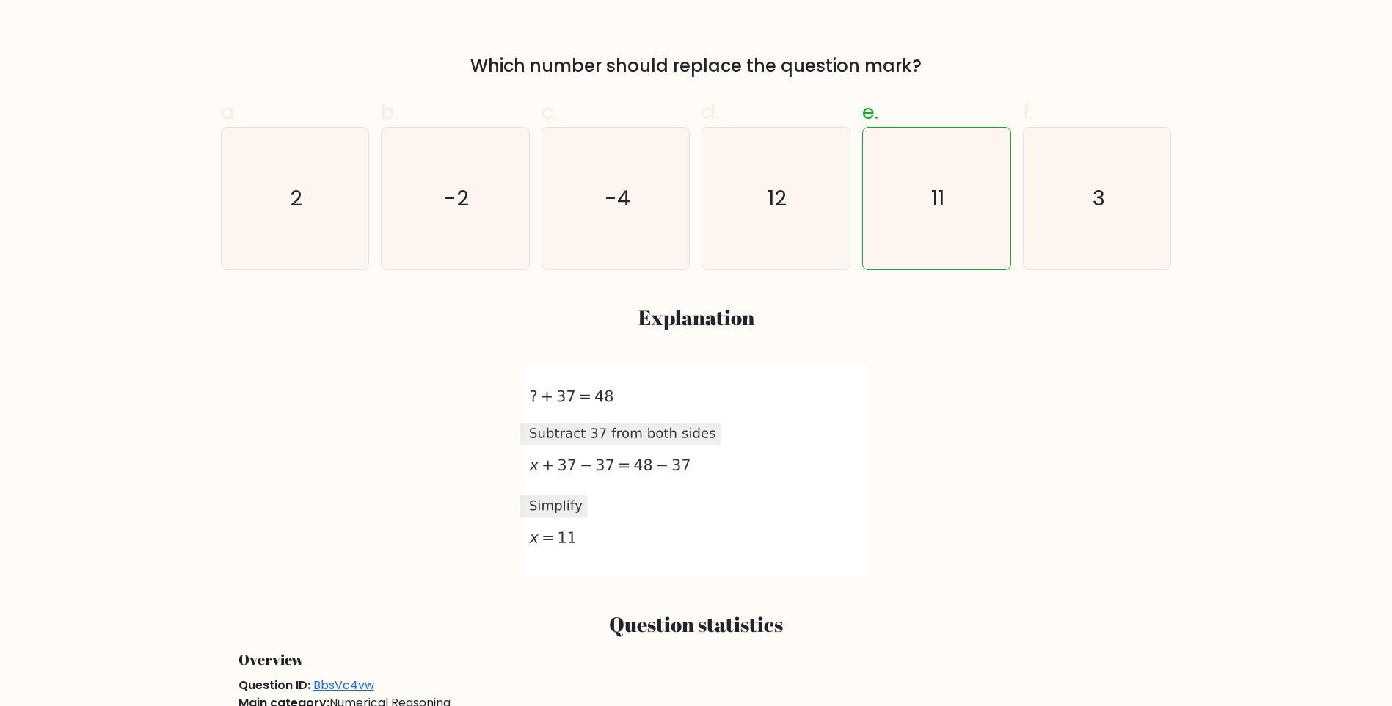
click at [219, 388] on div "a. 2 b. -2 c. -4 d. 12" at bounding box center [696, 331] width 968 height 492
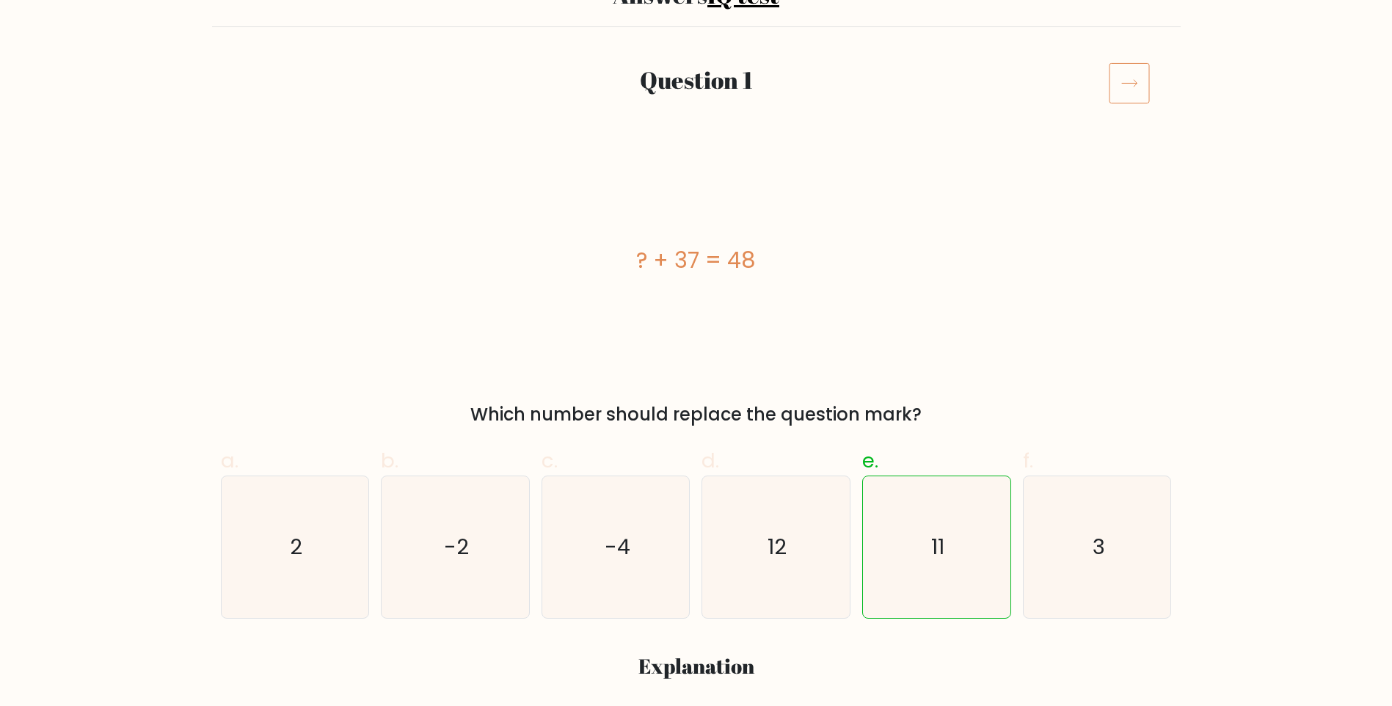
scroll to position [123, 0]
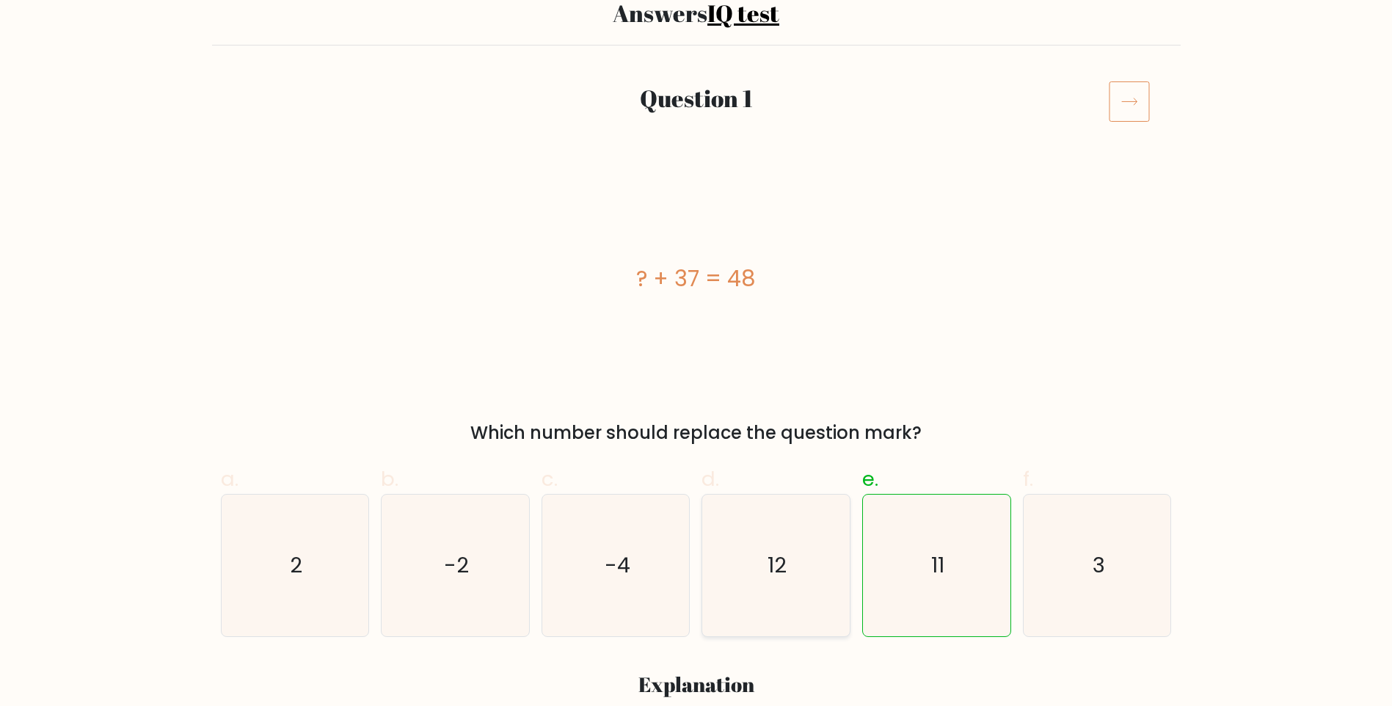
click at [797, 550] on icon "12" at bounding box center [776, 565] width 142 height 142
click at [697, 240] on input "d. 12" at bounding box center [696, 235] width 1 height 10
radio input "true"
click at [836, 539] on icon "12" at bounding box center [776, 565] width 140 height 140
click at [697, 240] on input "d. 12" at bounding box center [696, 235] width 1 height 10
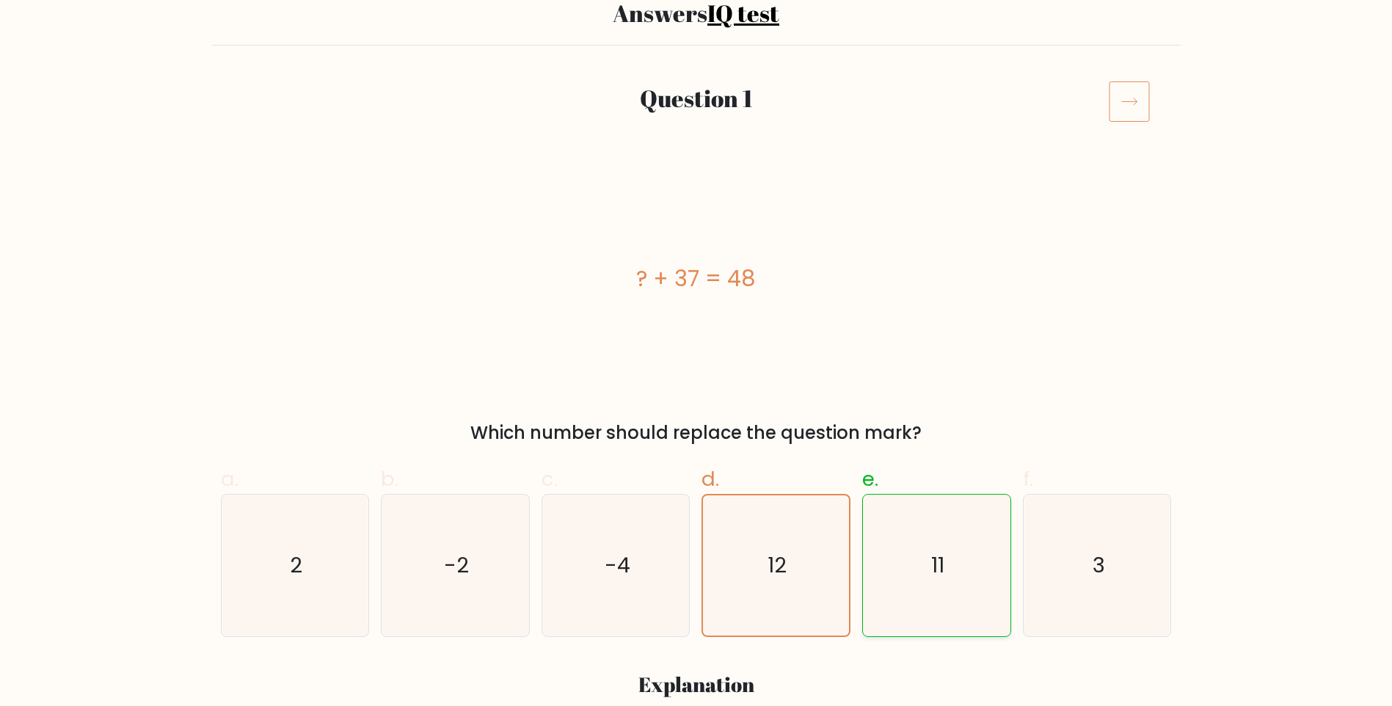
click at [938, 536] on icon "11" at bounding box center [937, 565] width 142 height 142
click at [697, 240] on input "e. 11" at bounding box center [696, 235] width 1 height 10
radio input "true"
click at [977, 411] on div "? + 37 = 48 Which number should replace the question mark?" at bounding box center [696, 309] width 968 height 274
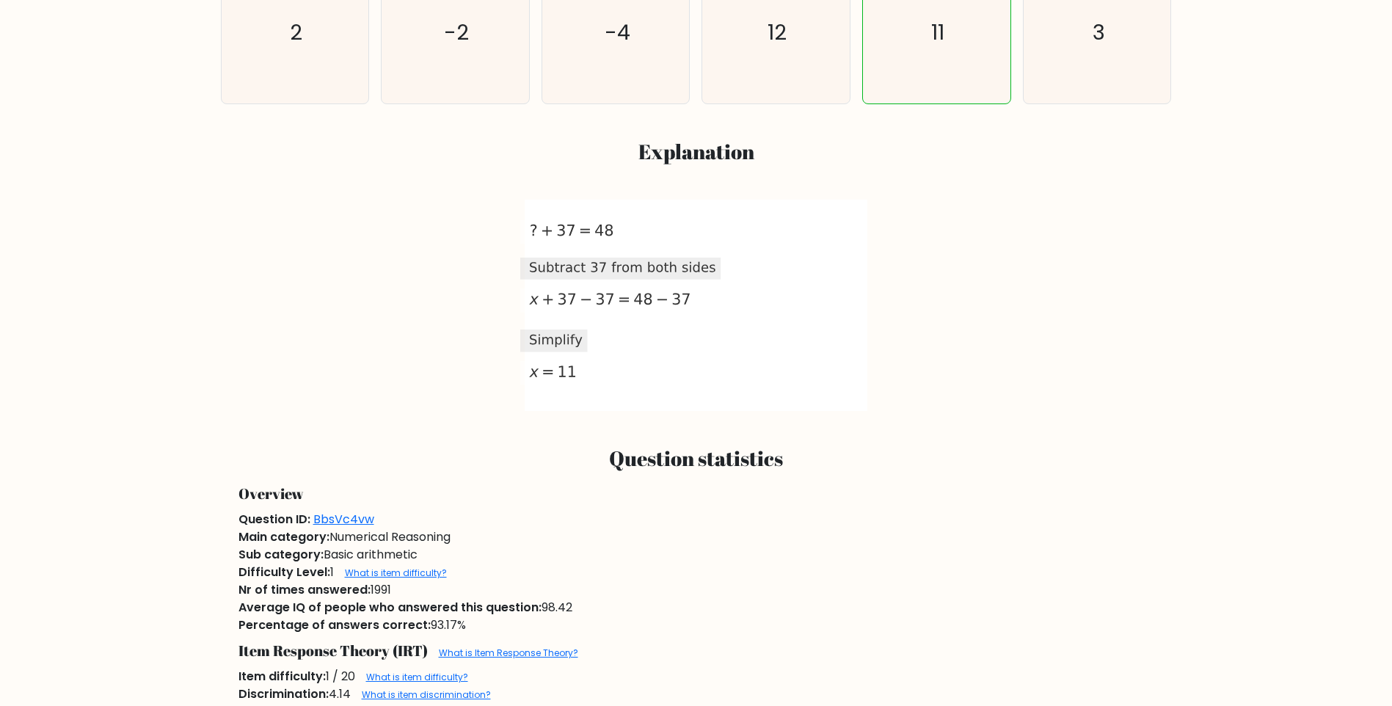
scroll to position [778, 0]
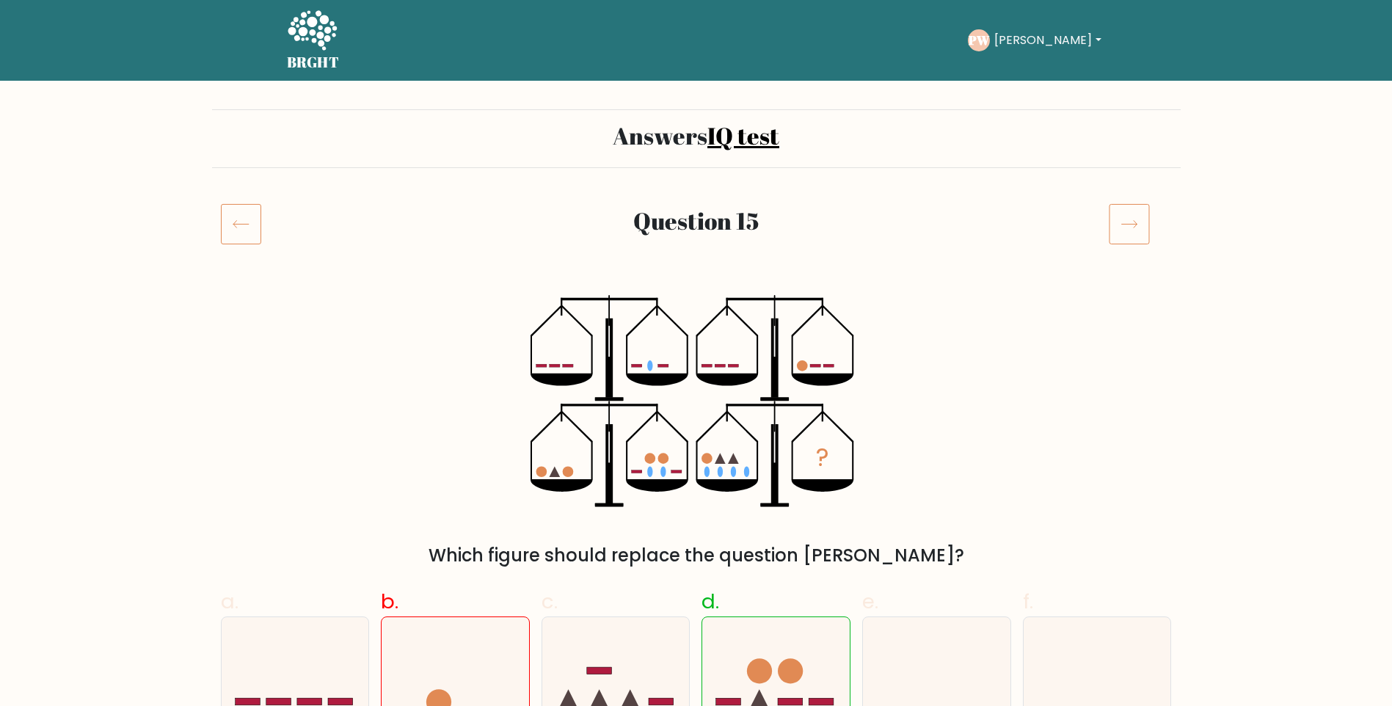
click at [304, 382] on div "? Which figure should replace the question mark?" at bounding box center [696, 432] width 968 height 274
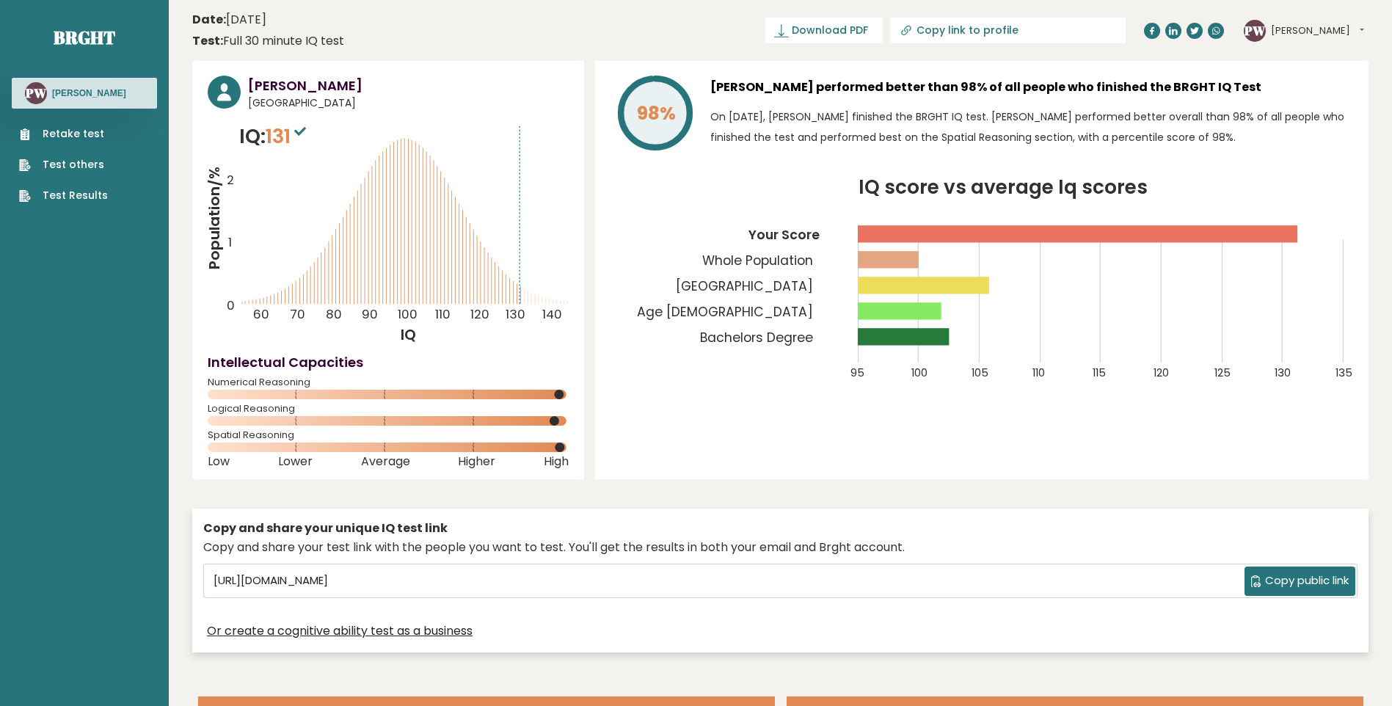
drag, startPoint x: 1257, startPoint y: 108, endPoint x: 1325, endPoint y: 48, distance: 91.0
click at [1344, 48] on header "Date: October 12, 2025 Test: Full 30 minute IQ test Download PDF Downloading...…" at bounding box center [780, 30] width 1176 height 46
click at [1304, 34] on button "[PERSON_NAME]" at bounding box center [1317, 30] width 93 height 15
click at [1314, 56] on link "Dashboard" at bounding box center [1308, 54] width 75 height 21
